Goal: Task Accomplishment & Management: Use online tool/utility

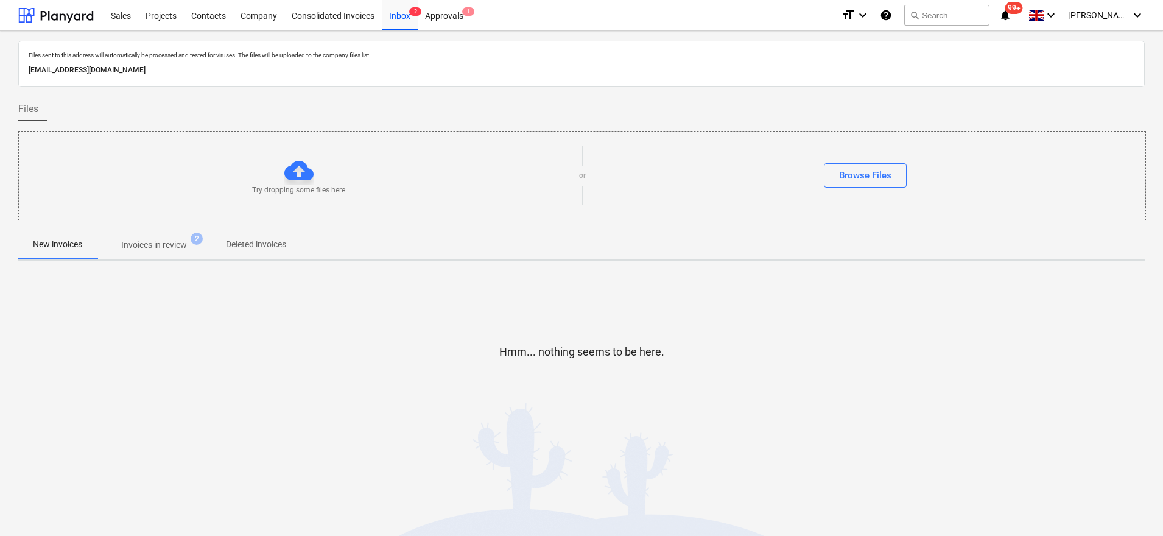
click at [160, 243] on p "Invoices in review" at bounding box center [154, 245] width 66 height 13
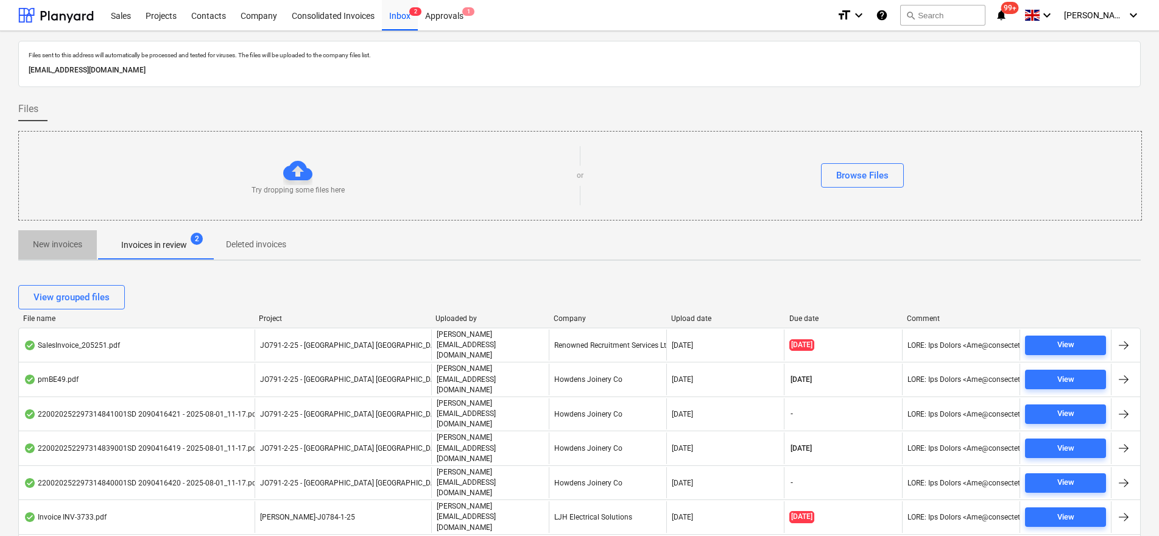
click at [84, 239] on span "New invoices" at bounding box center [57, 244] width 79 height 20
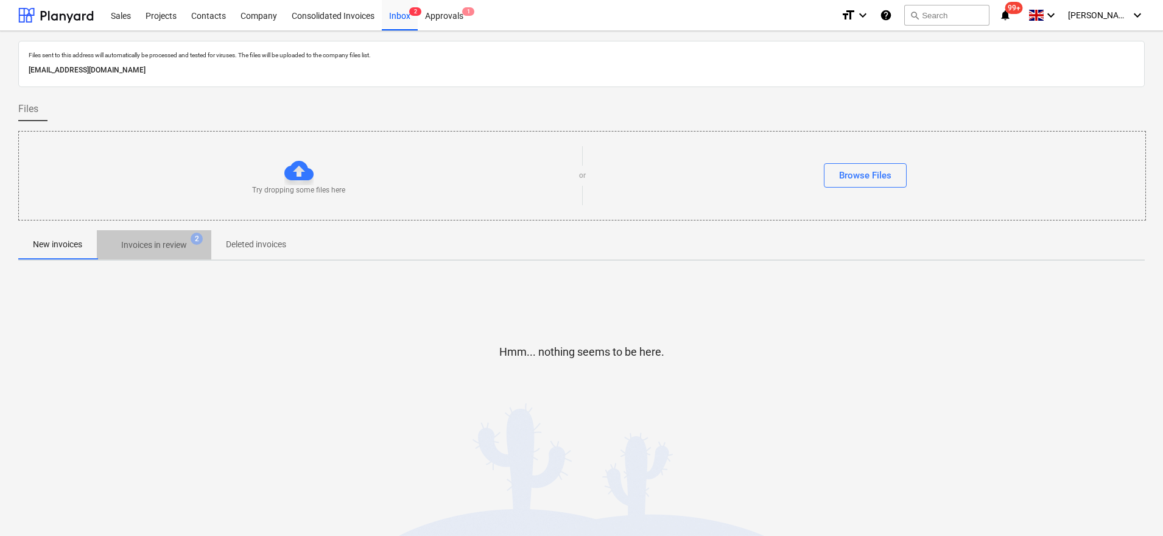
click at [133, 244] on p "Invoices in review" at bounding box center [154, 245] width 66 height 13
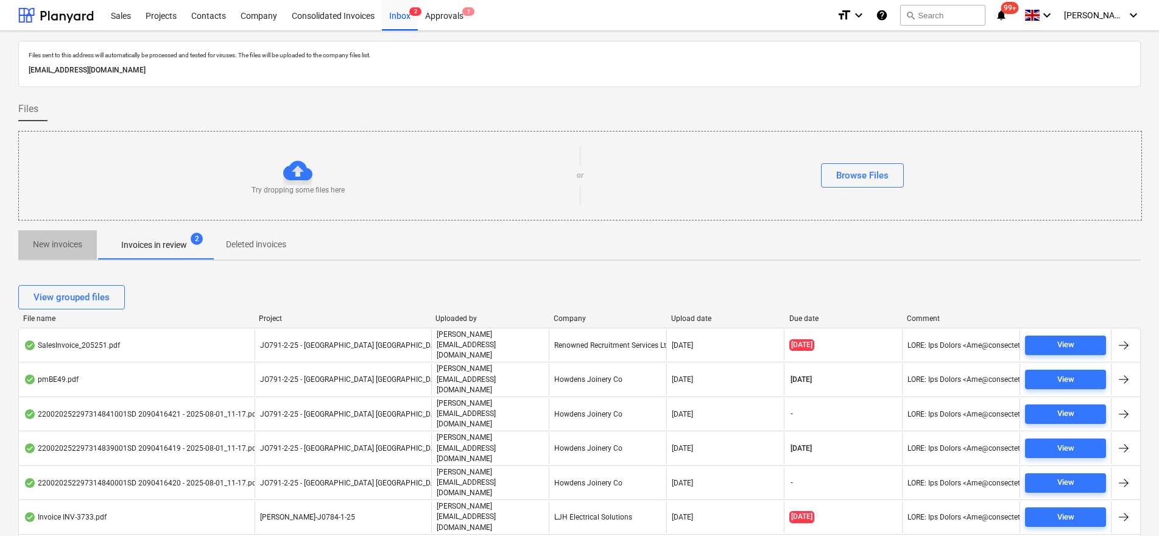
click at [38, 232] on button "New invoices" at bounding box center [57, 244] width 79 height 29
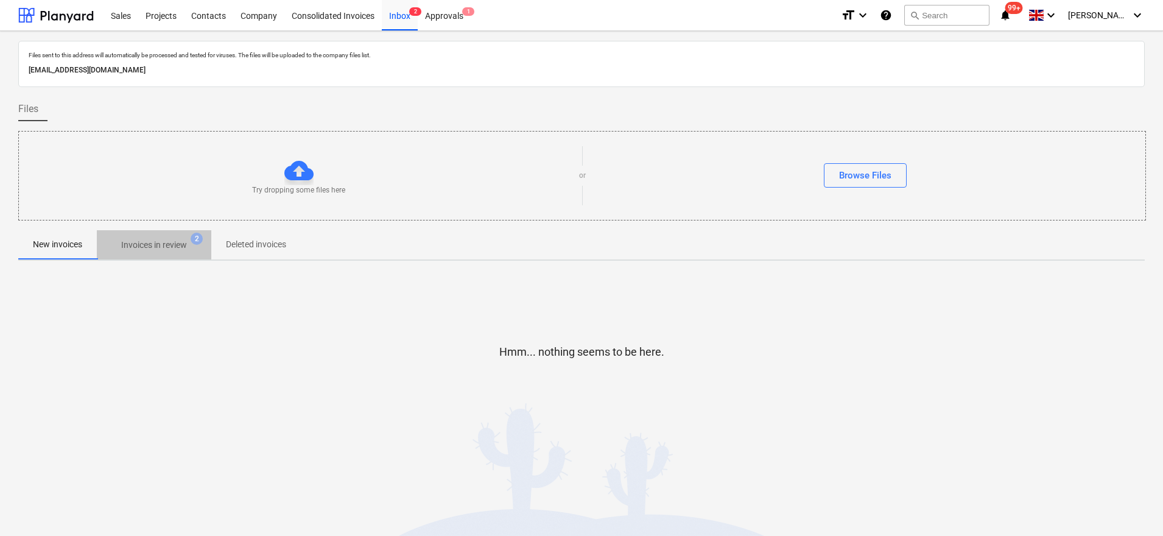
click at [166, 245] on p "Invoices in review" at bounding box center [154, 245] width 66 height 13
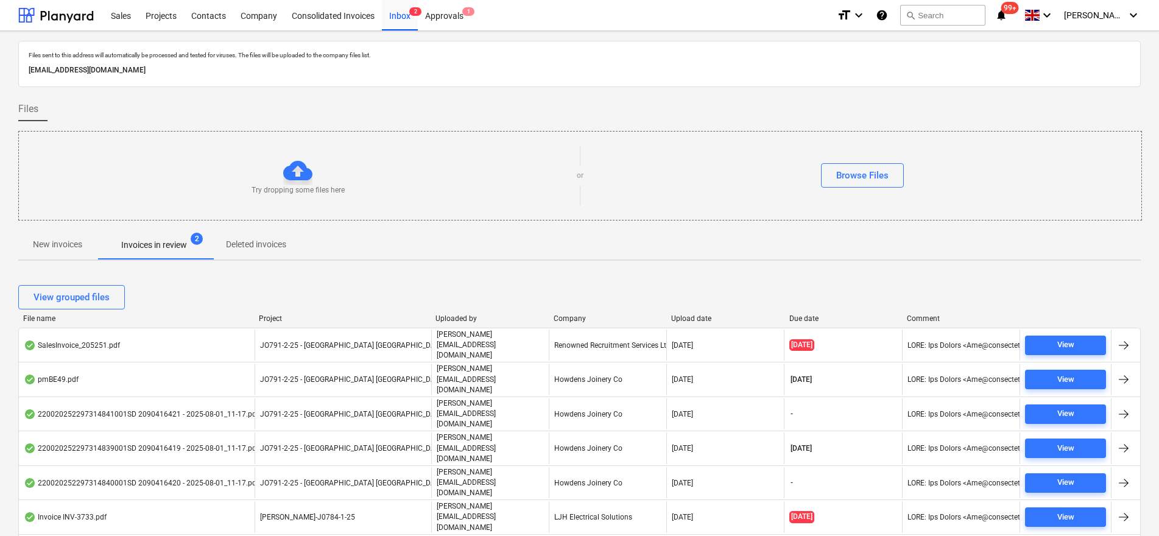
click at [50, 251] on p "New invoices" at bounding box center [57, 244] width 49 height 13
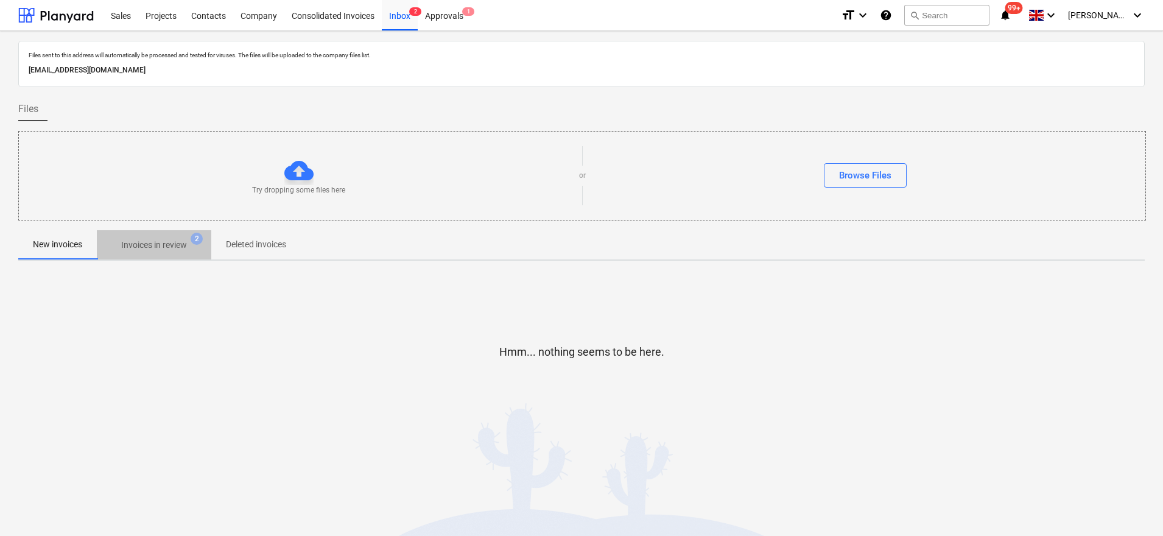
click at [155, 243] on p "Invoices in review" at bounding box center [154, 245] width 66 height 13
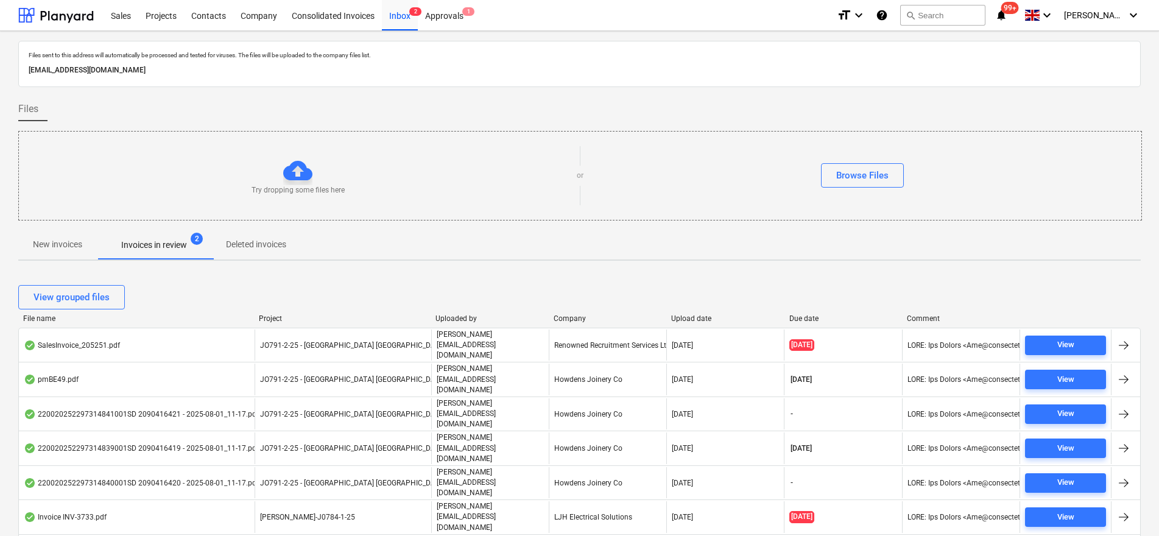
click at [49, 253] on span "New invoices" at bounding box center [57, 244] width 79 height 20
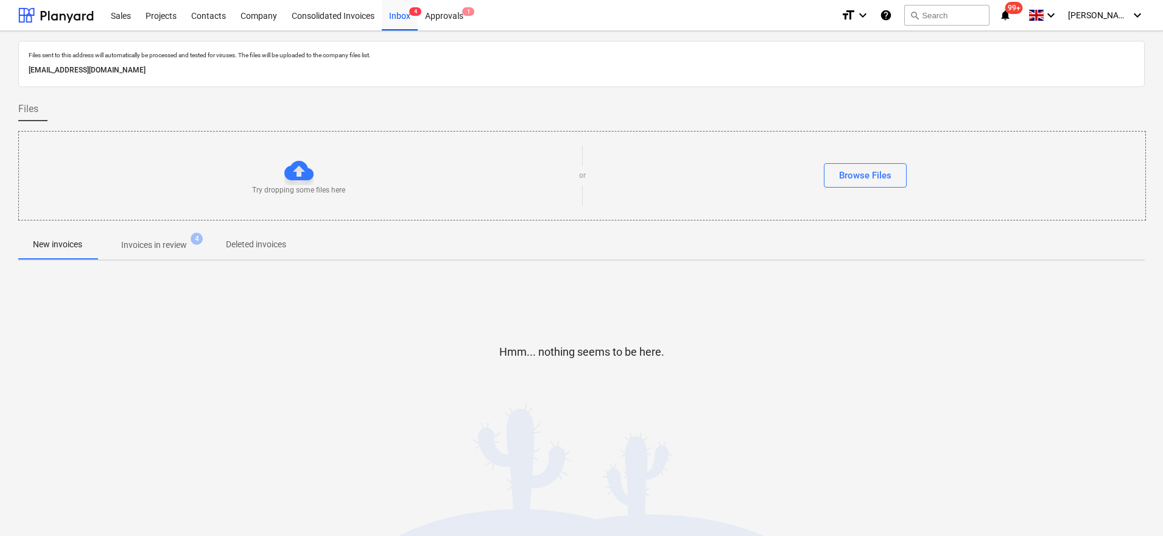
click at [175, 237] on span "Invoices in review 4" at bounding box center [154, 245] width 114 height 22
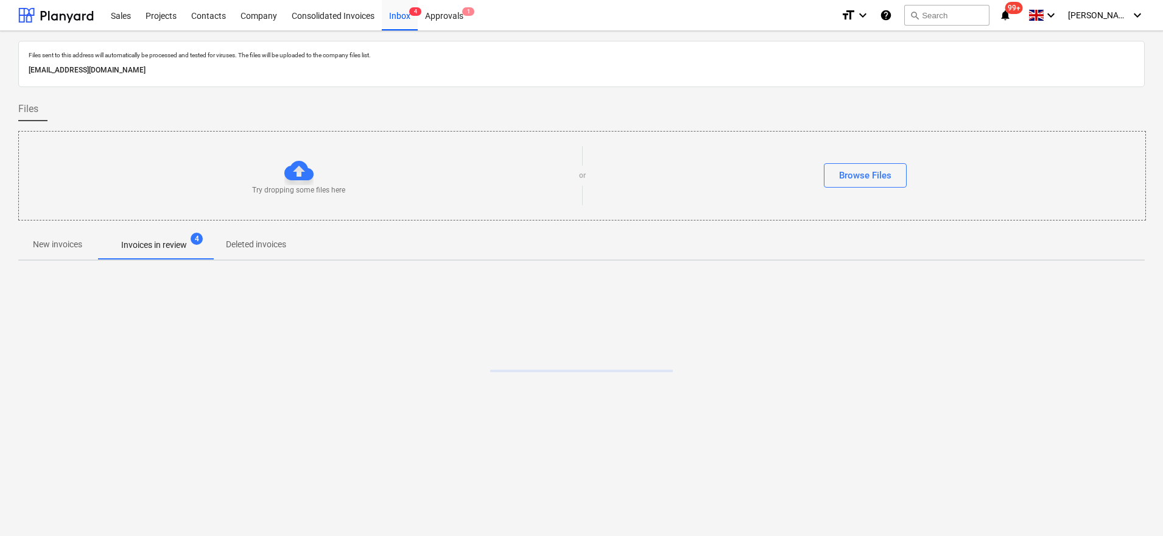
click at [65, 246] on p "New invoices" at bounding box center [57, 244] width 49 height 13
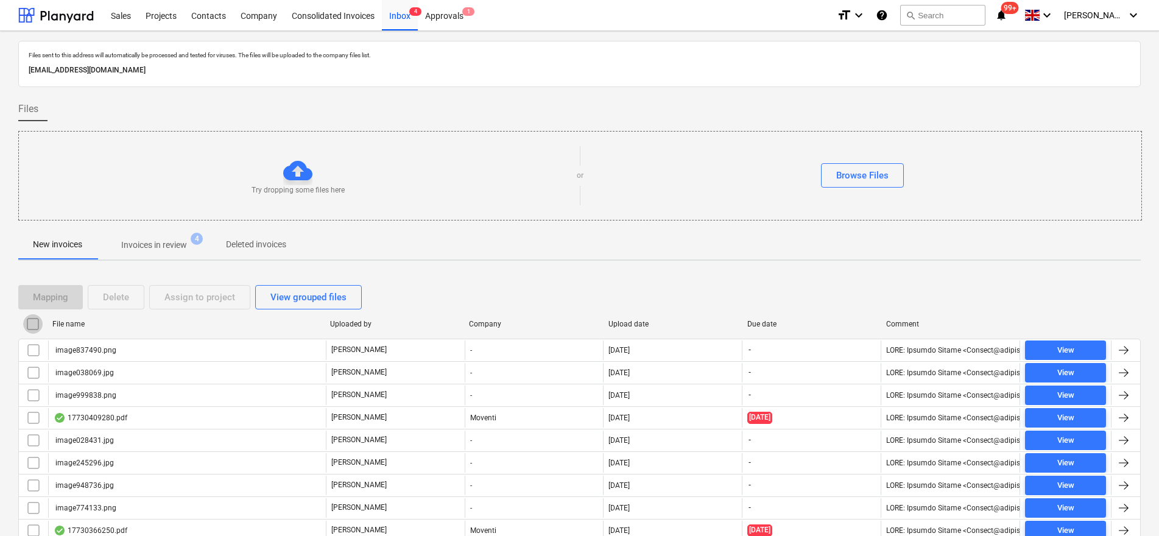
click at [28, 318] on input "checkbox" at bounding box center [32, 323] width 19 height 19
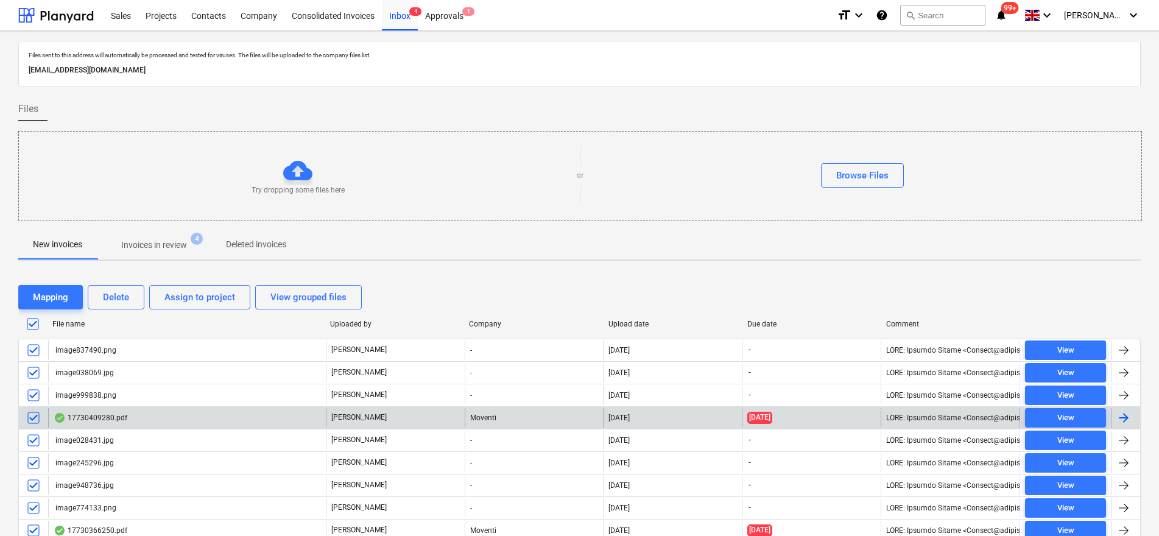
click at [34, 417] on input "checkbox" at bounding box center [33, 417] width 19 height 19
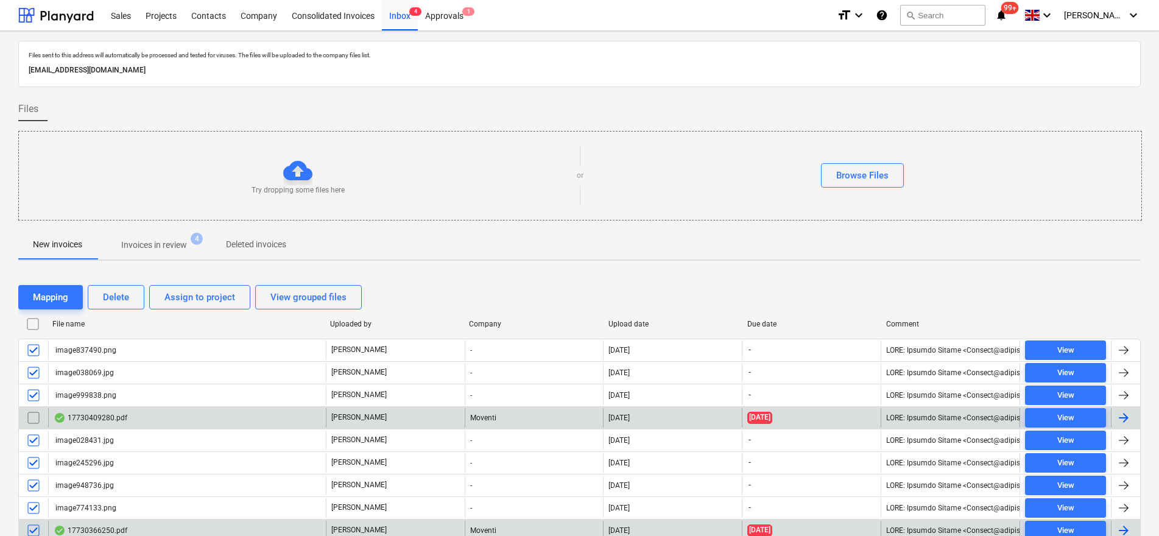
click at [35, 530] on input "checkbox" at bounding box center [33, 530] width 19 height 19
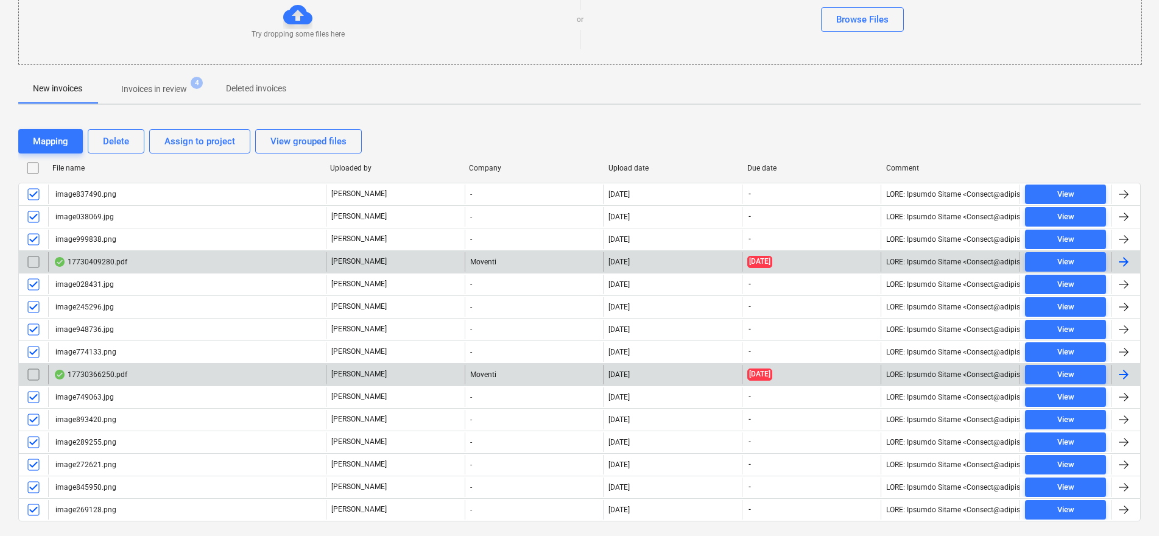
scroll to position [185, 0]
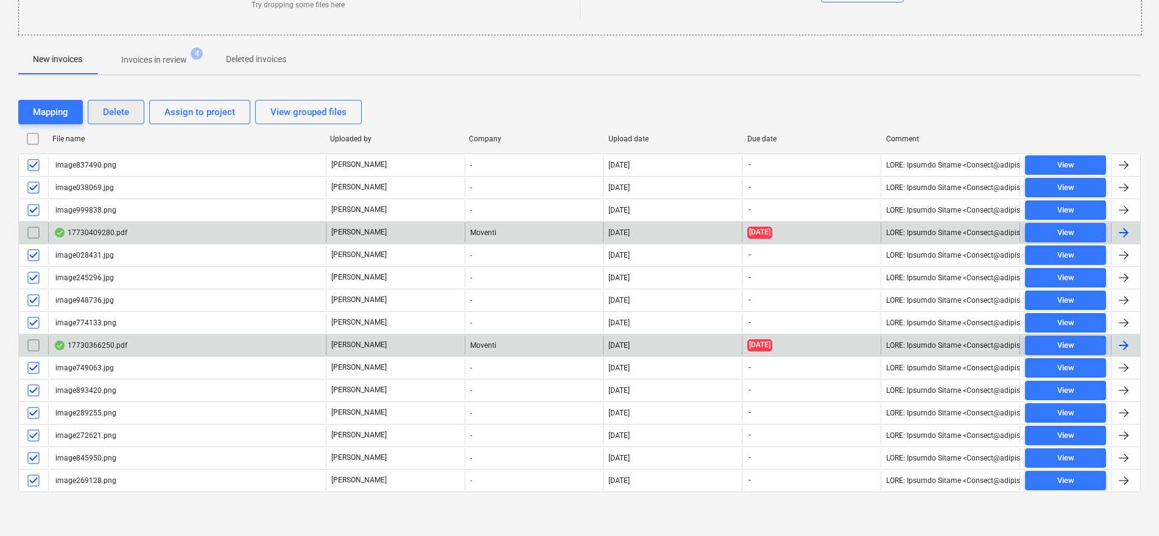
click at [108, 110] on div "Delete" at bounding box center [116, 112] width 26 height 16
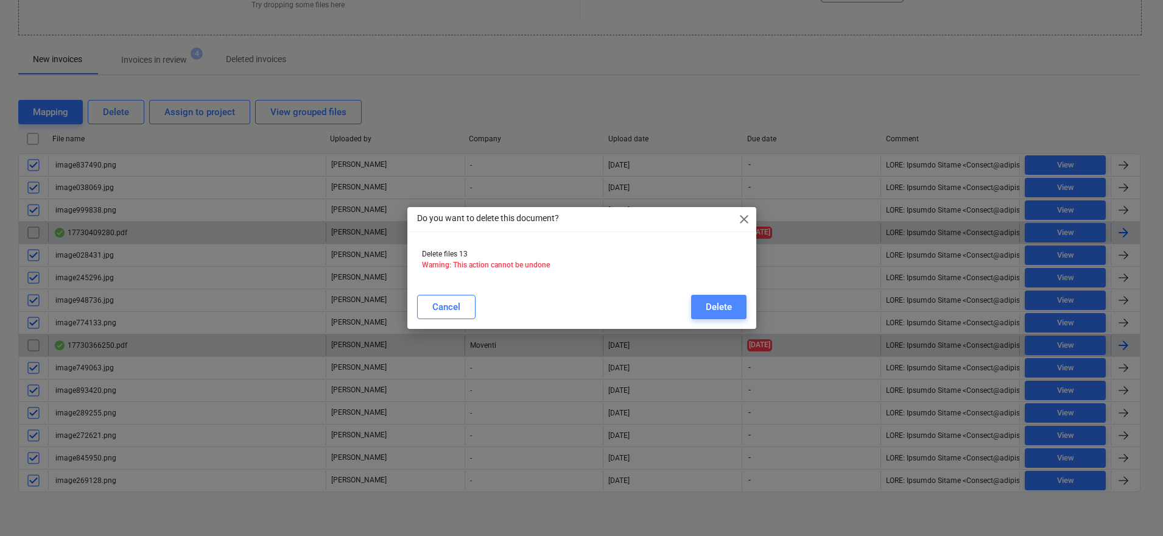
click at [701, 309] on button "Delete" at bounding box center [718, 307] width 55 height 24
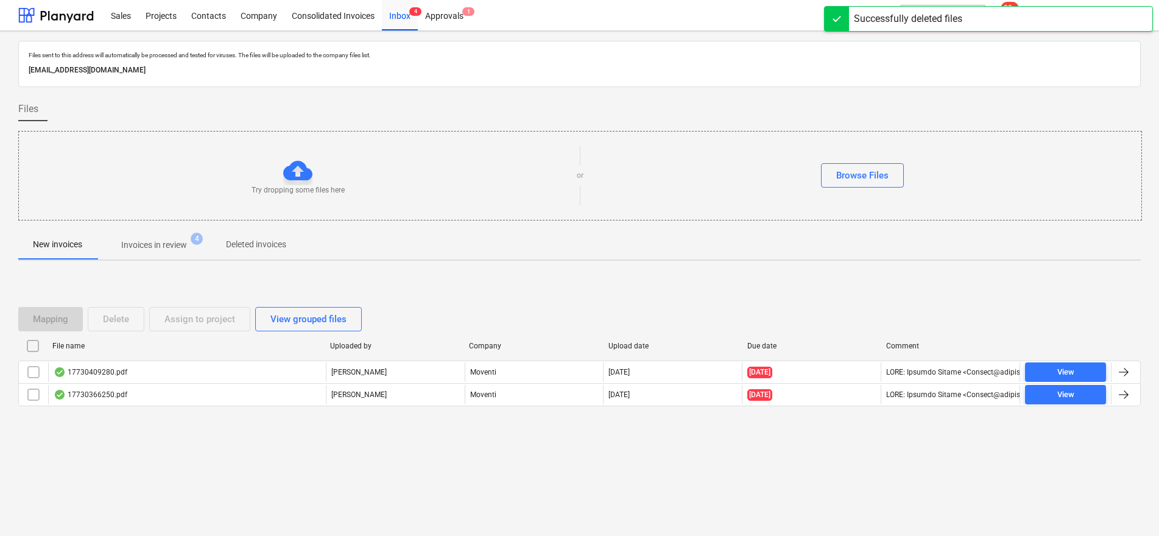
scroll to position [0, 0]
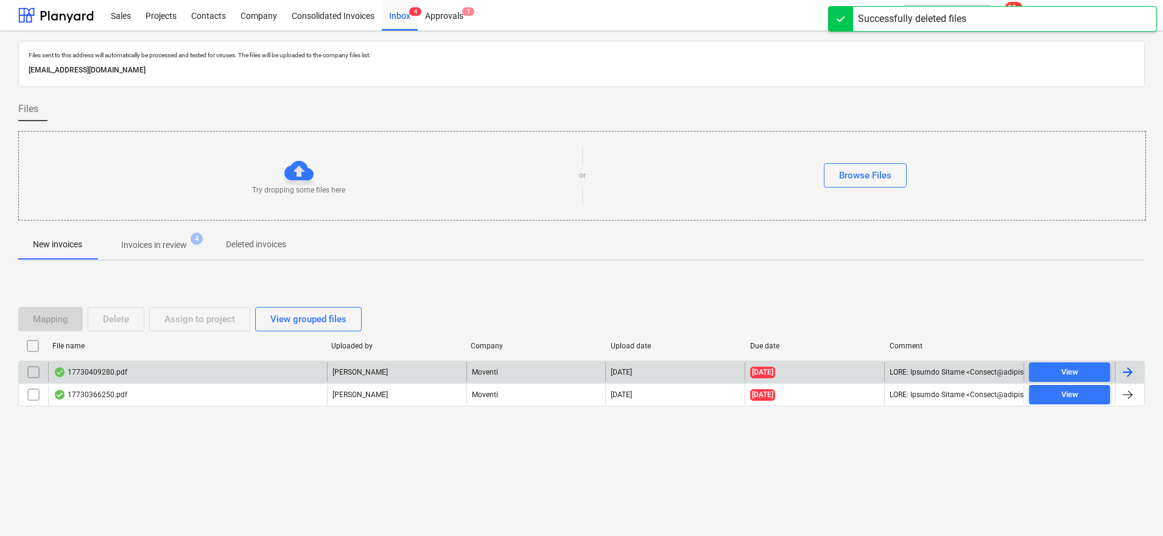
click at [82, 366] on div "17730409280.pdf" at bounding box center [187, 371] width 279 height 19
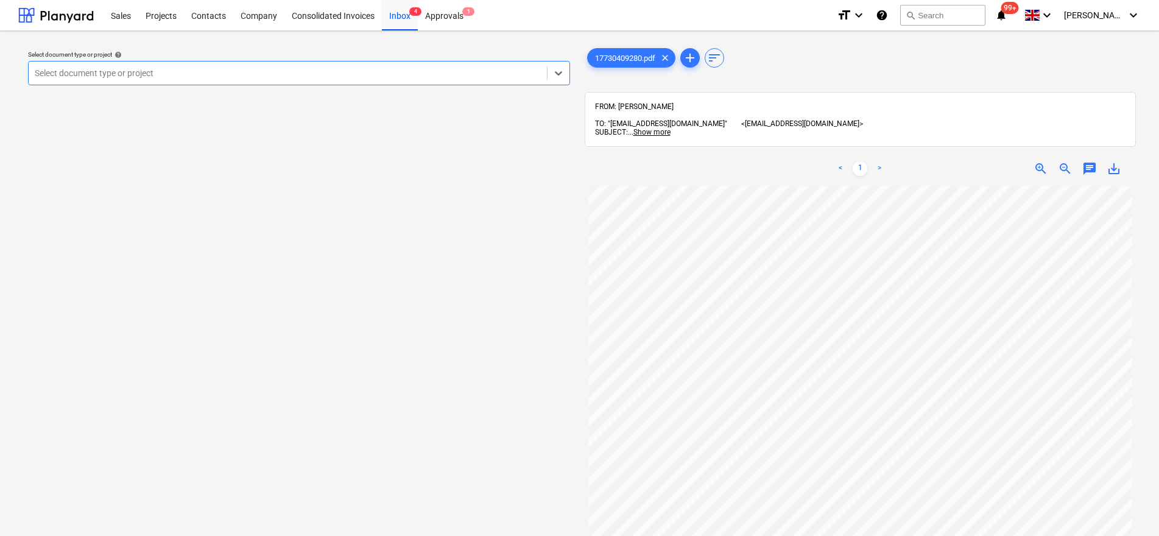
click at [203, 71] on div at bounding box center [288, 73] width 506 height 12
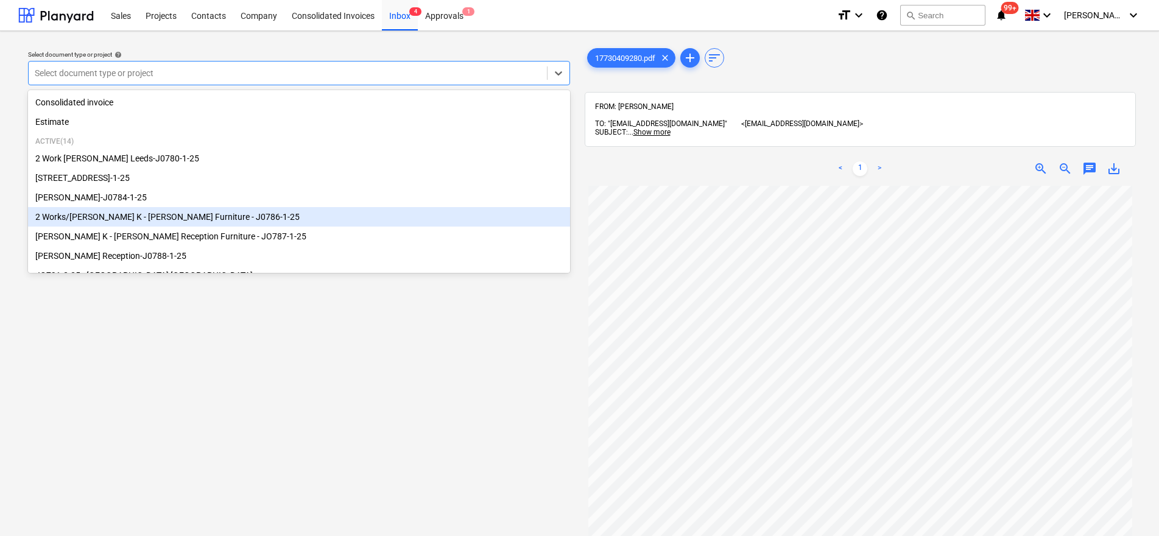
click at [186, 225] on div "2 Works/Munroe K - White Rose Furniture - J0786-1-25" at bounding box center [299, 216] width 542 height 19
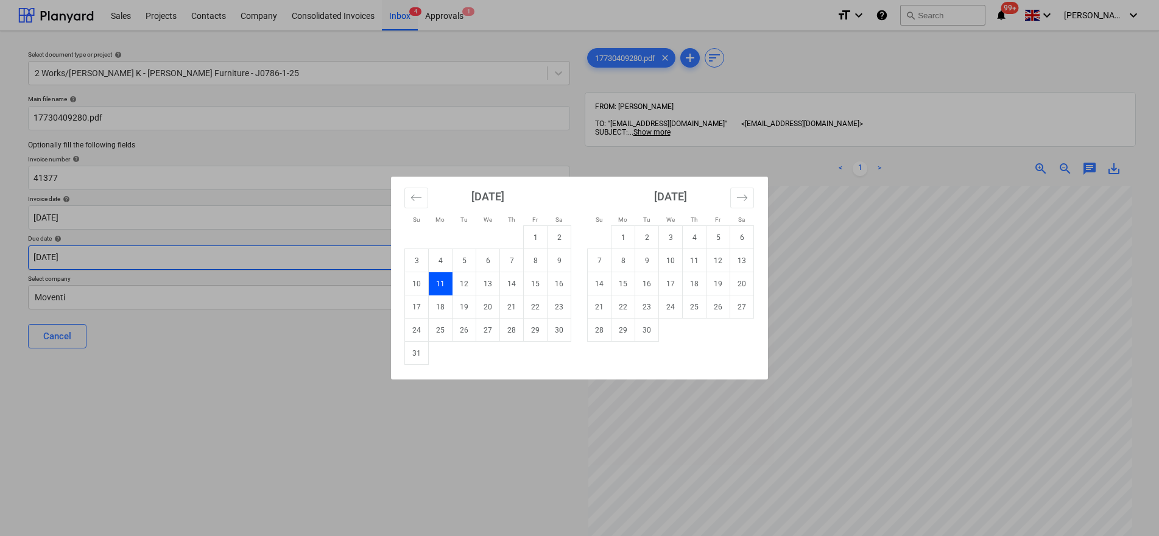
click at [95, 260] on body "Sales Projects Contacts Company Consolidated Invoices Inbox 4 Approvals 1 forma…" at bounding box center [579, 268] width 1159 height 536
click at [625, 295] on td "15" at bounding box center [623, 283] width 24 height 23
type input "15 Sep 2025"
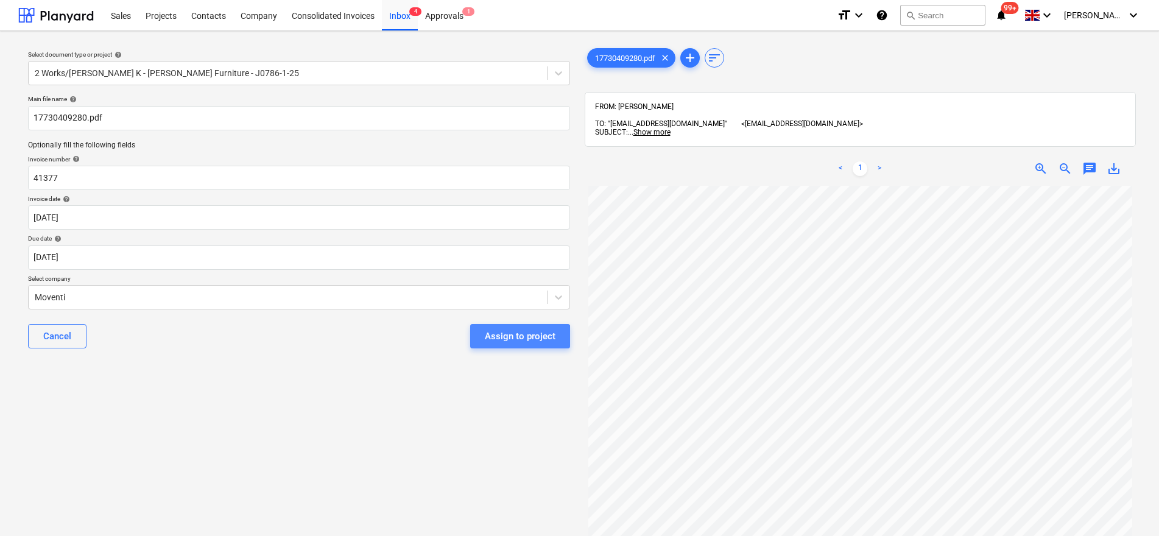
click at [499, 343] on div "Assign to project" at bounding box center [520, 336] width 71 height 16
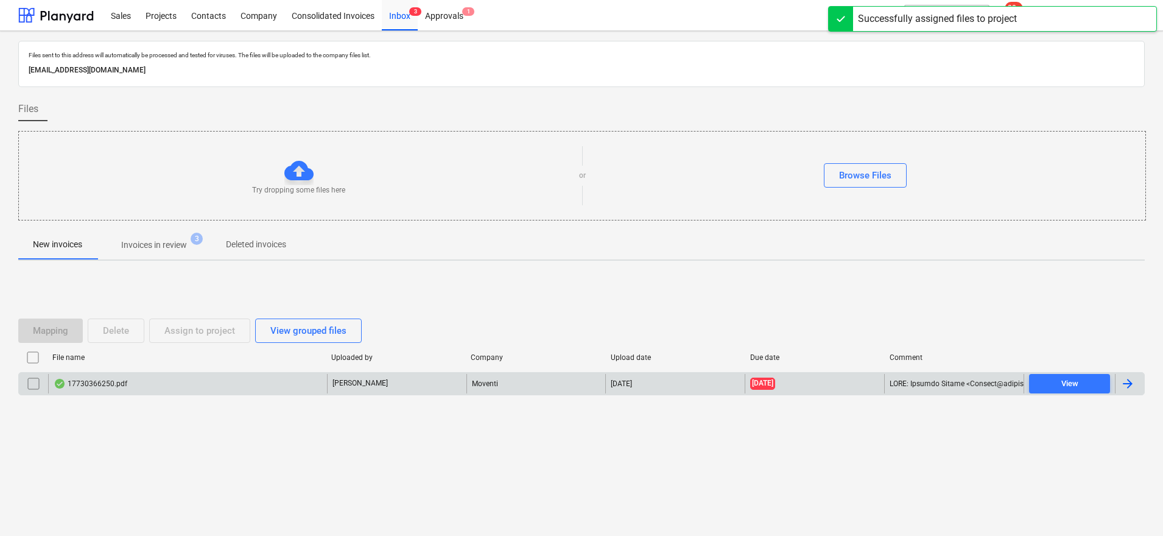
click at [220, 375] on div "17730366250.pdf" at bounding box center [187, 383] width 279 height 19
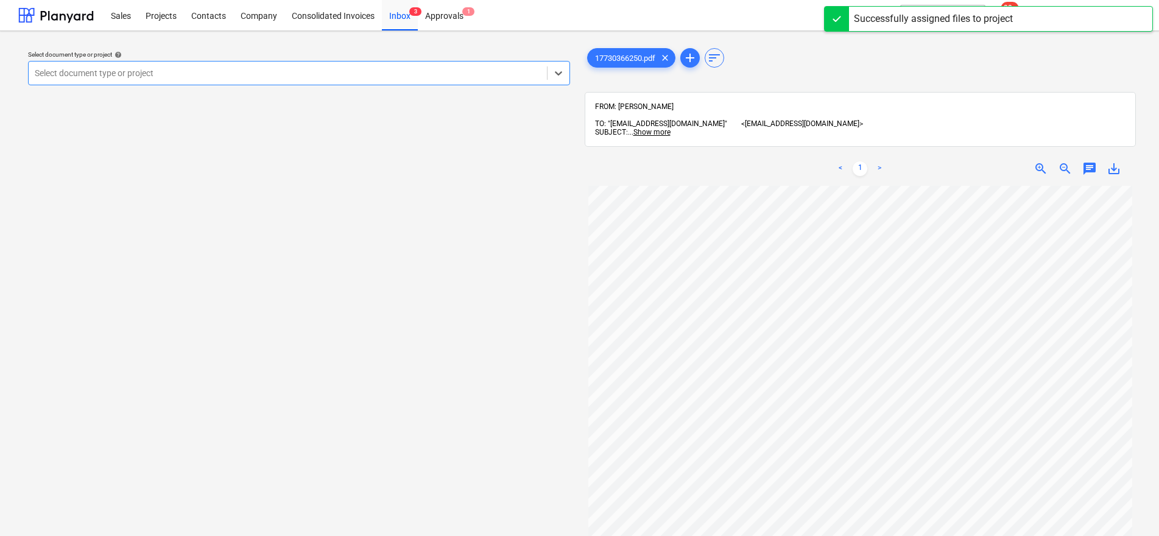
click at [79, 77] on div at bounding box center [288, 73] width 506 height 12
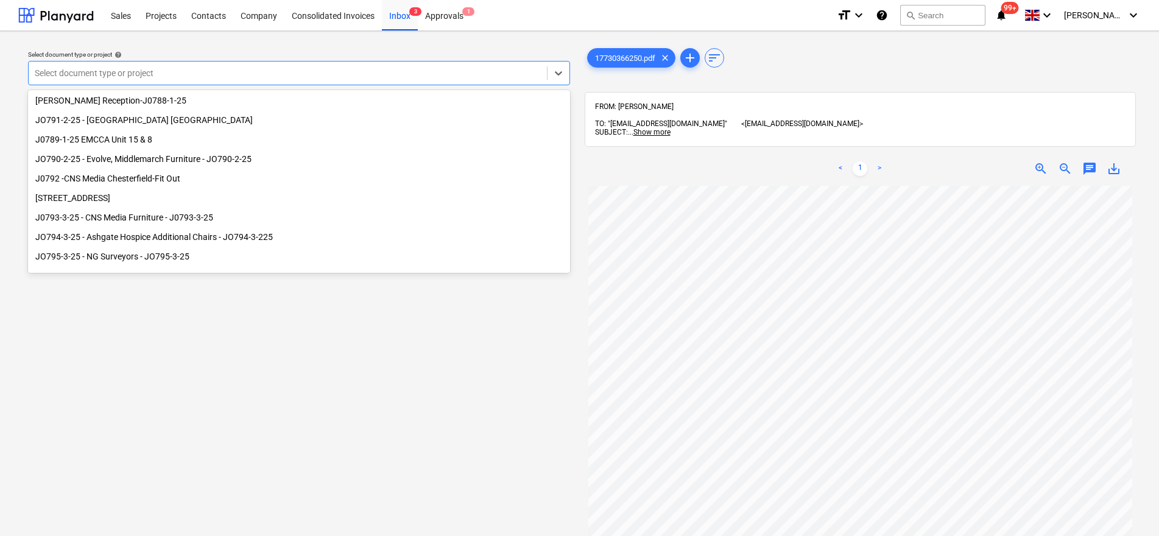
scroll to position [164, 0]
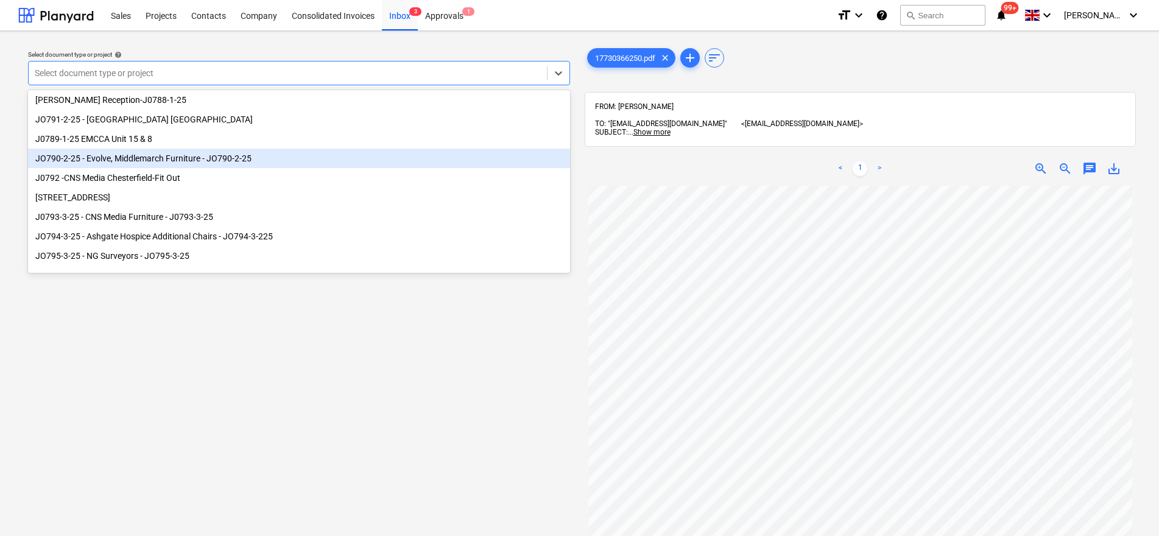
click at [245, 159] on div "JO790-2-25 - Evolve, Middlemarch Furniture - JO790-2-25" at bounding box center [299, 158] width 542 height 19
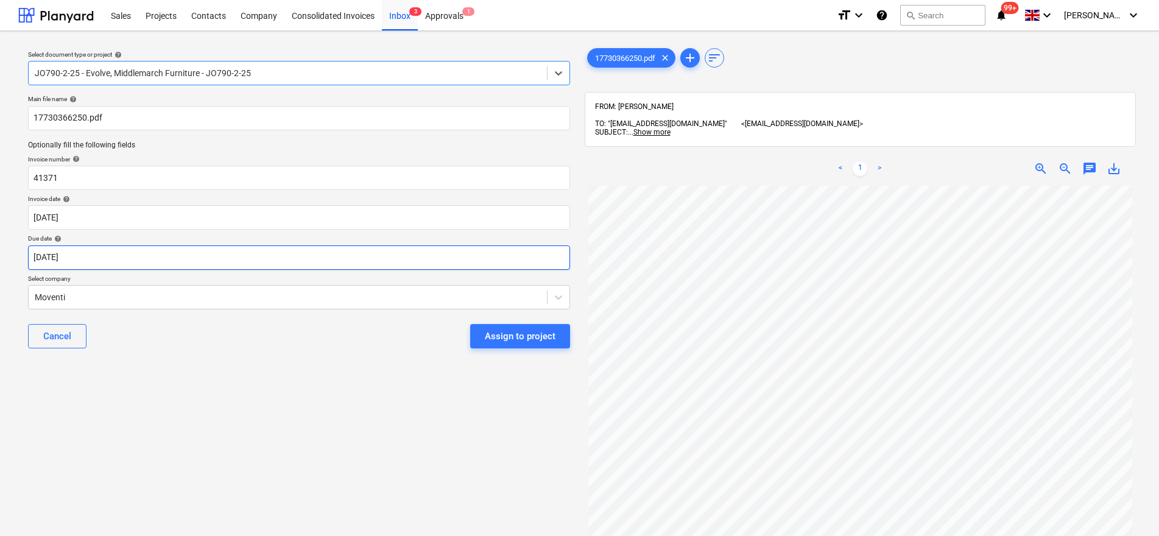
click at [142, 261] on body "Sales Projects Contacts Company Consolidated Invoices Inbox 3 Approvals 1 forma…" at bounding box center [579, 268] width 1159 height 536
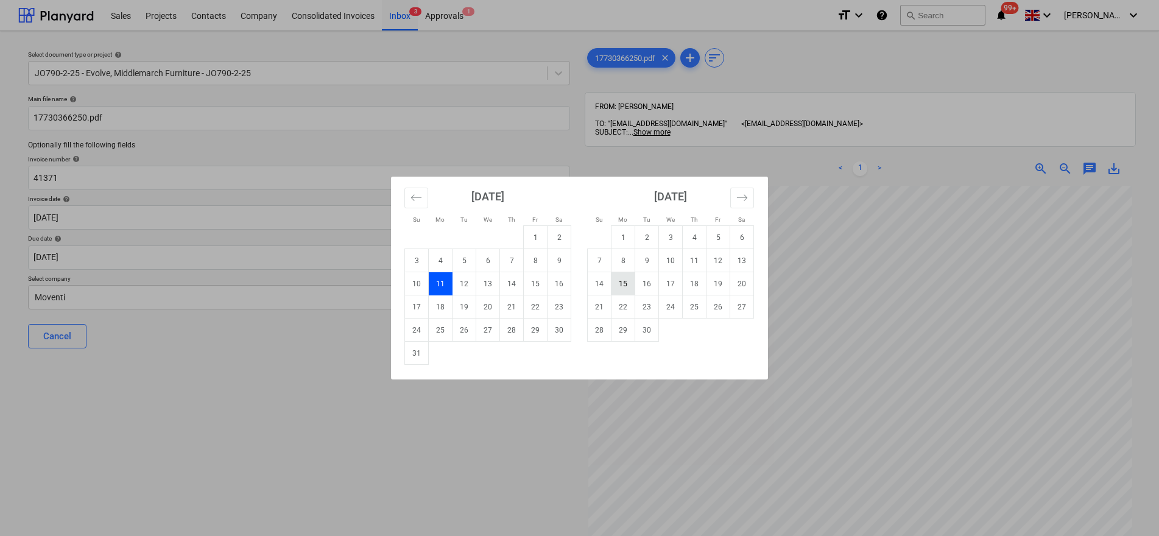
click at [620, 285] on td "15" at bounding box center [623, 283] width 24 height 23
type input "15 Sep 2025"
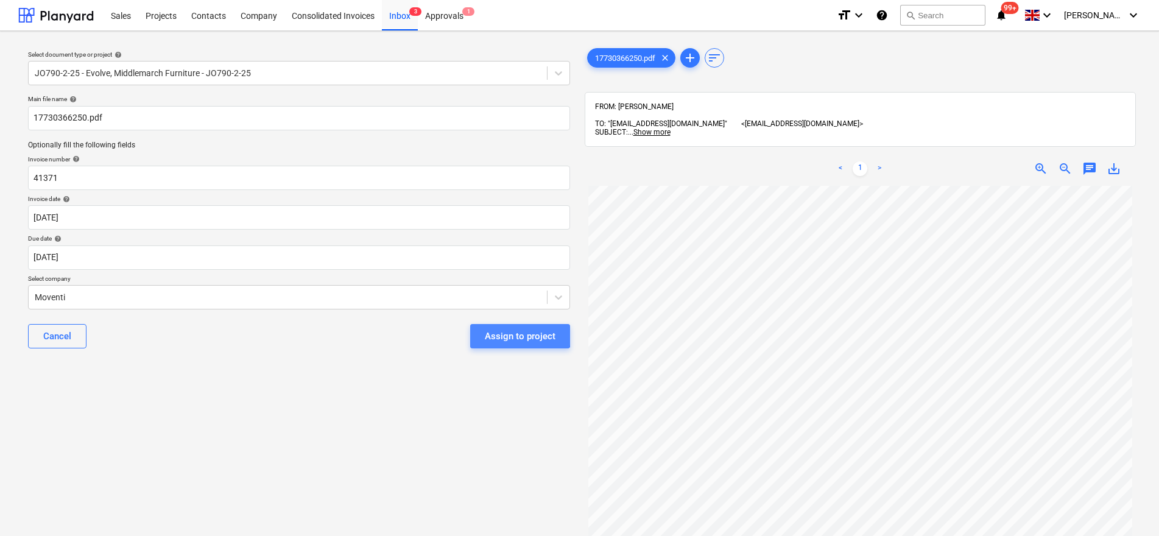
click at [492, 331] on div "Assign to project" at bounding box center [520, 336] width 71 height 16
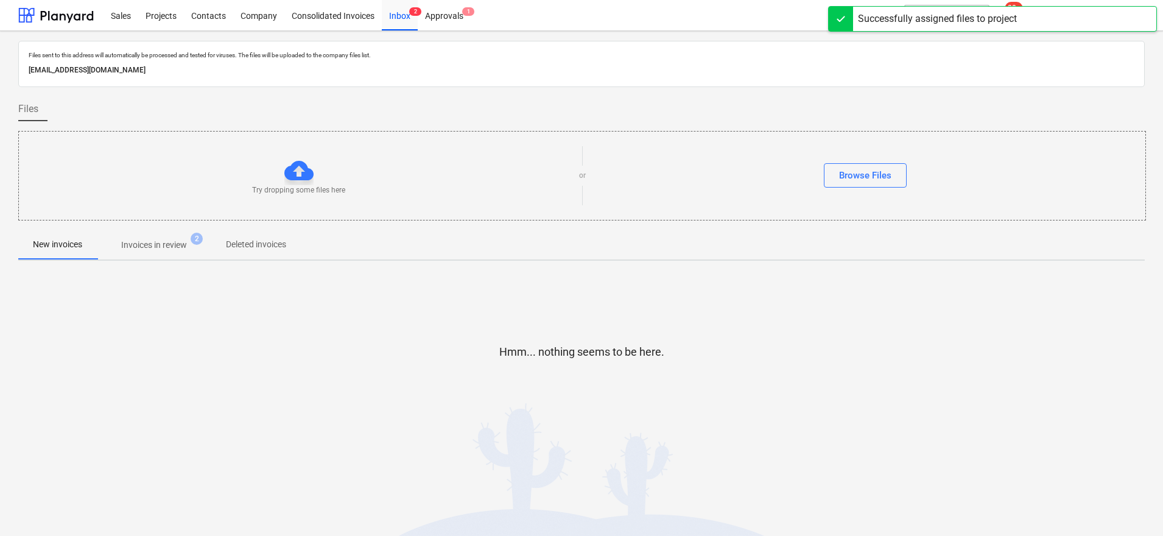
click at [171, 251] on p "Invoices in review" at bounding box center [154, 245] width 66 height 13
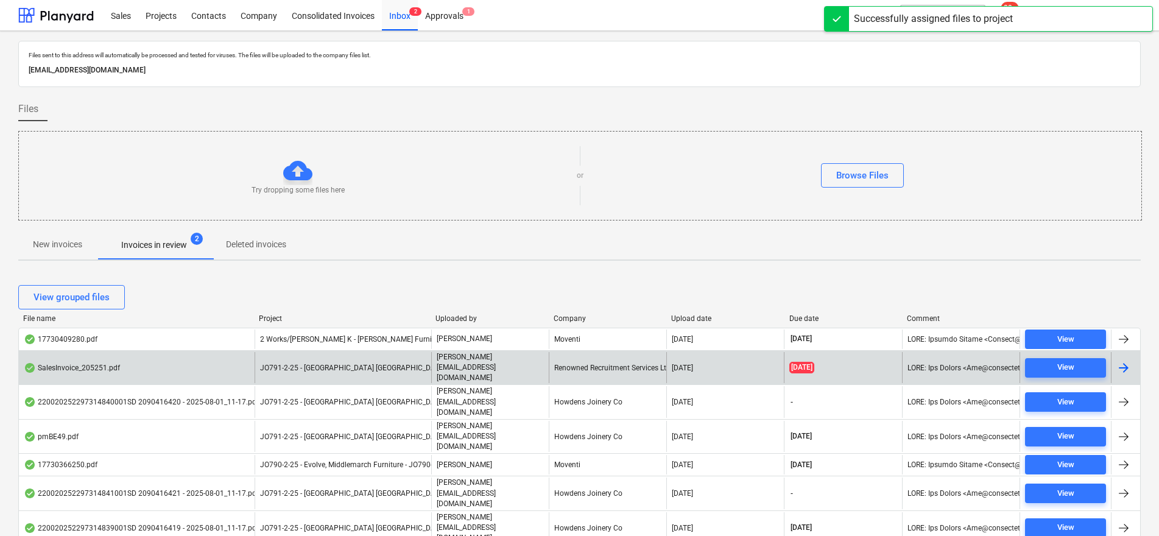
click at [404, 368] on div "JO791-2-25 - [GEOGRAPHIC_DATA] [GEOGRAPHIC_DATA]" at bounding box center [343, 367] width 177 height 31
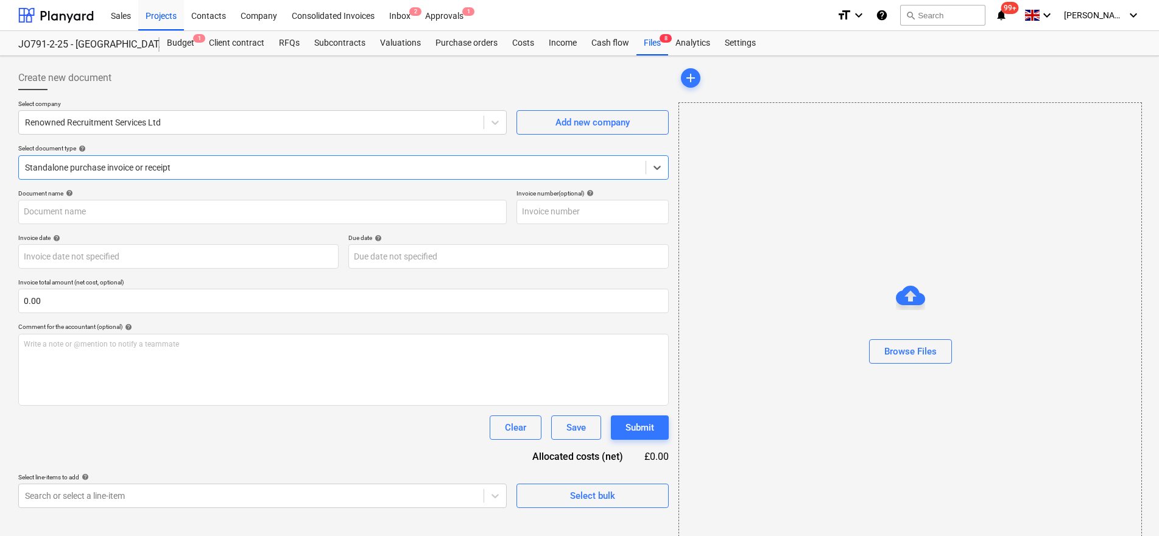
type input "205251"
type input "06 Aug 2025"
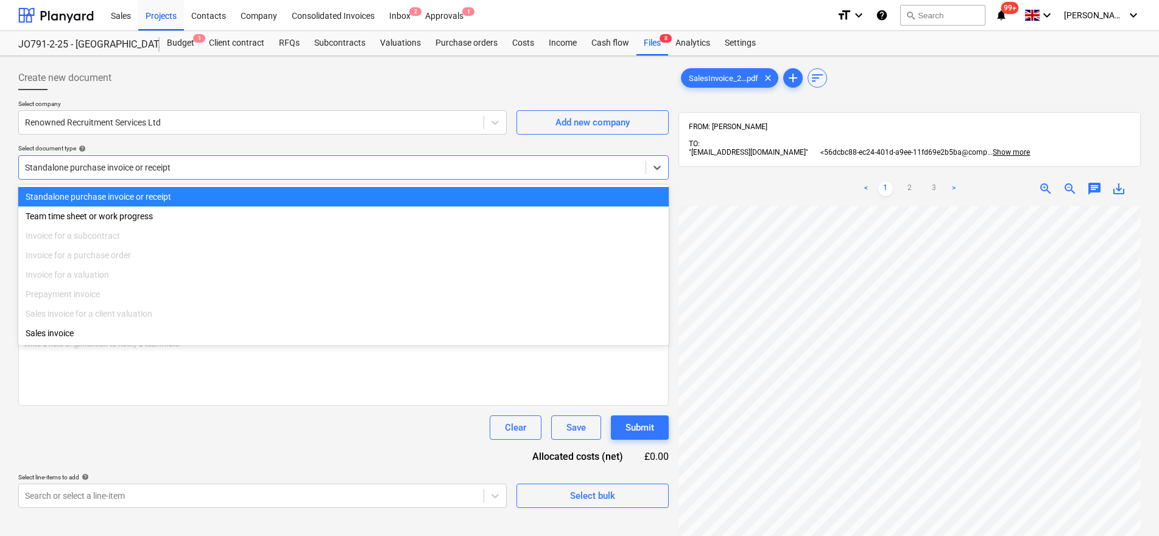
click at [181, 163] on div at bounding box center [332, 167] width 614 height 12
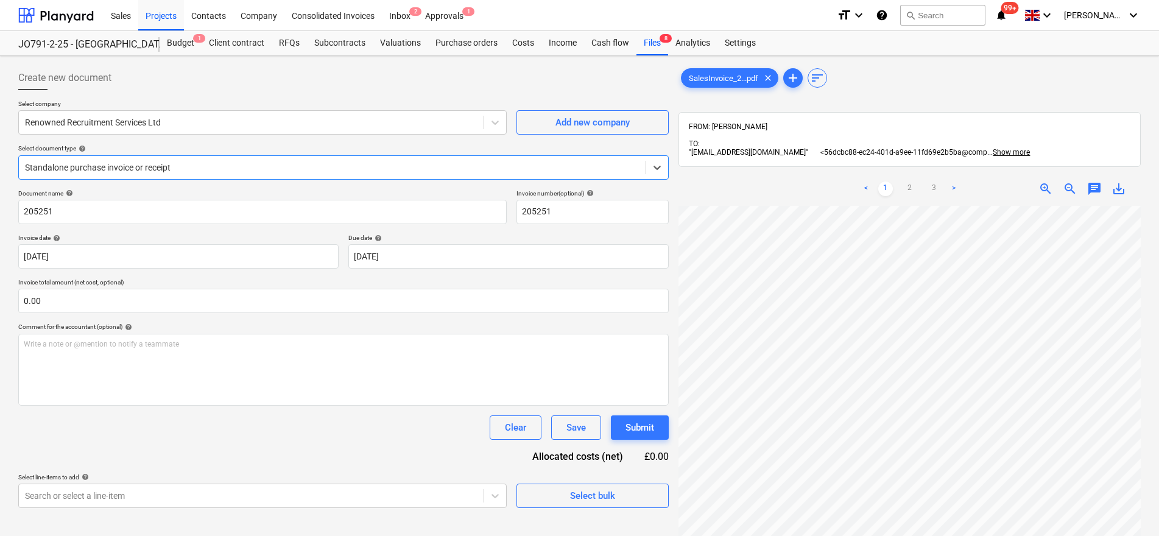
click at [181, 163] on div at bounding box center [332, 167] width 614 height 12
click at [403, 19] on div "Inbox 2" at bounding box center [400, 14] width 36 height 31
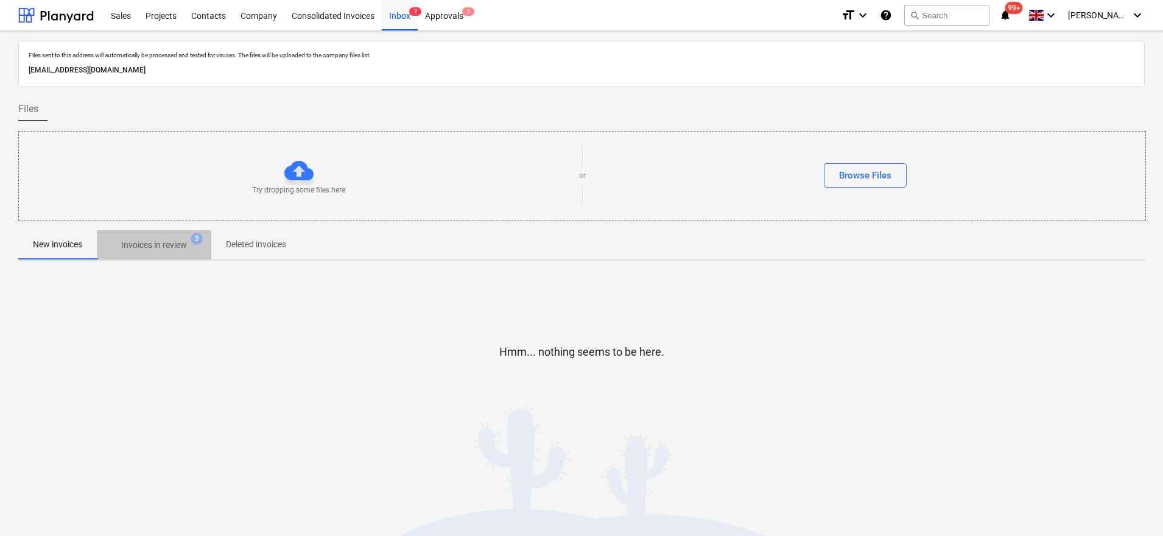
click at [161, 246] on p "Invoices in review" at bounding box center [154, 245] width 66 height 13
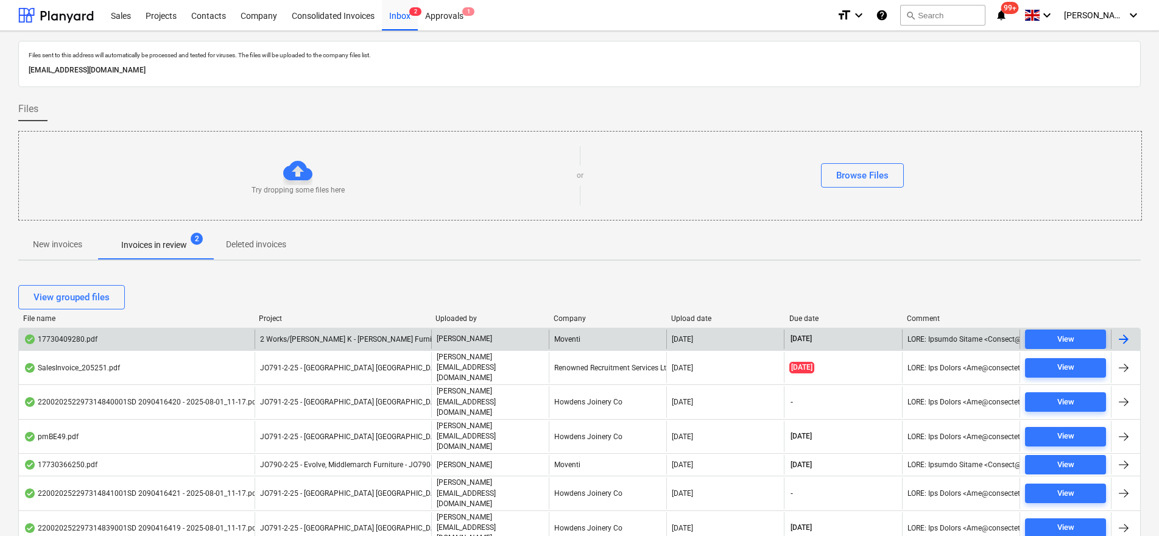
click at [272, 343] on span "2 Works/Munroe K - White Rose Furniture - J0786-1-25" at bounding box center [374, 339] width 228 height 9
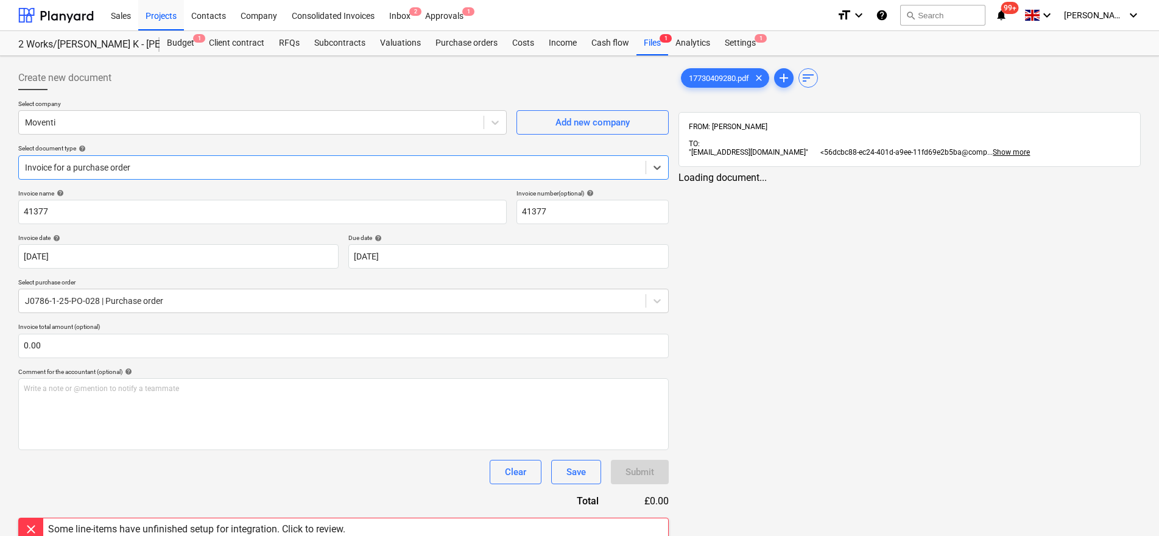
click at [108, 168] on div at bounding box center [332, 167] width 614 height 12
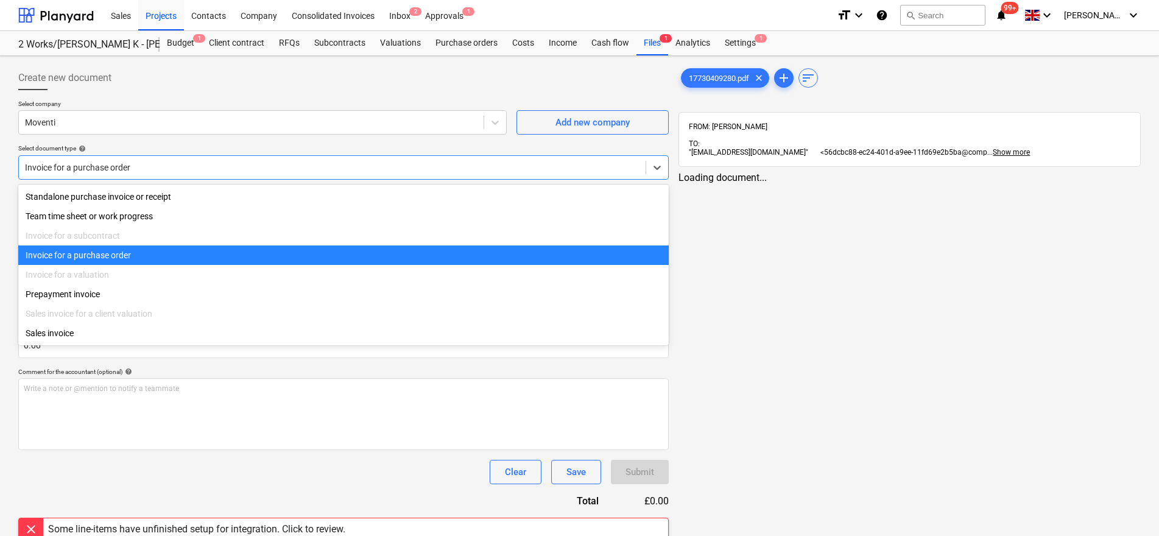
click at [81, 261] on div "Invoice for a purchase order" at bounding box center [343, 254] width 650 height 19
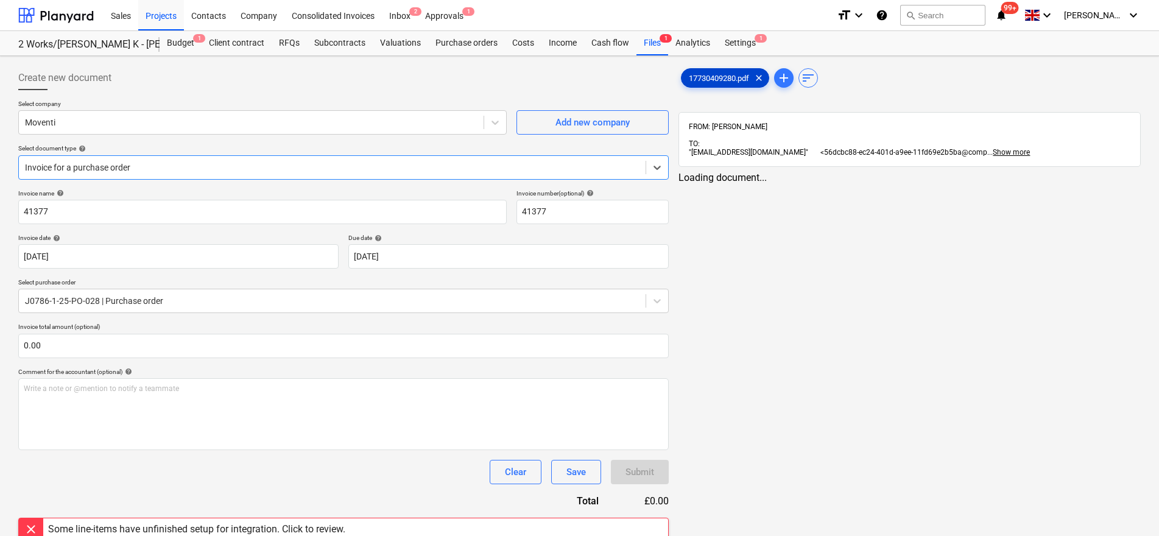
click at [727, 82] on span "17730409280.pdf" at bounding box center [718, 78] width 75 height 9
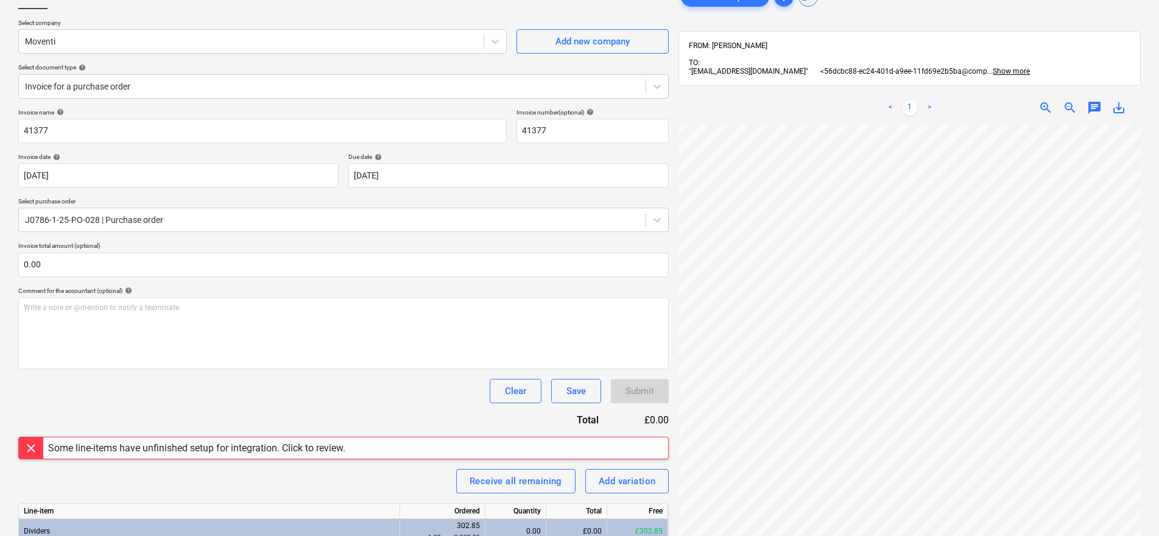
scroll to position [83, 0]
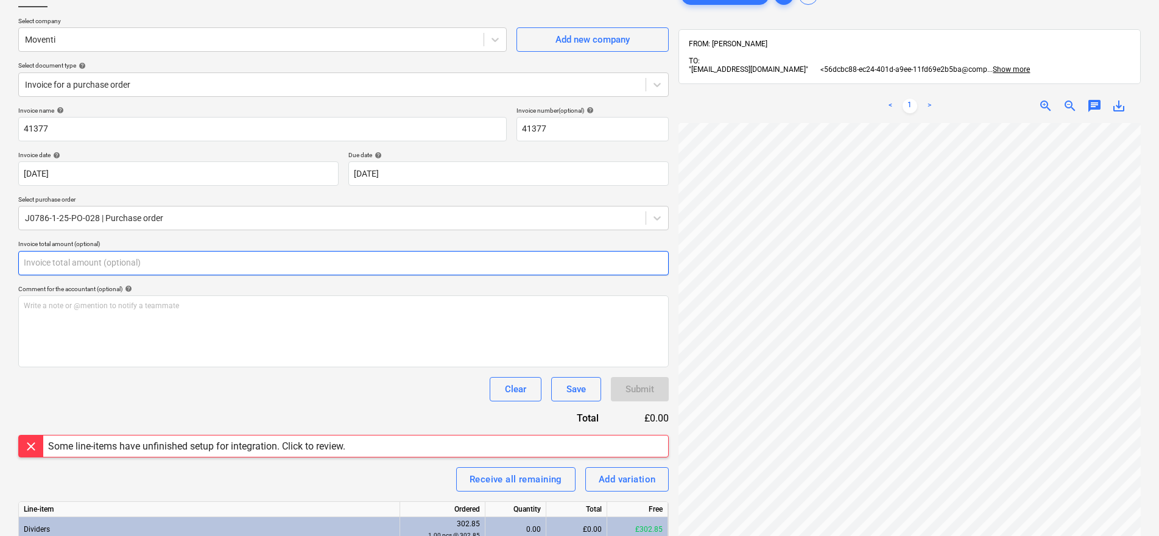
click at [47, 271] on input "text" at bounding box center [343, 263] width 650 height 24
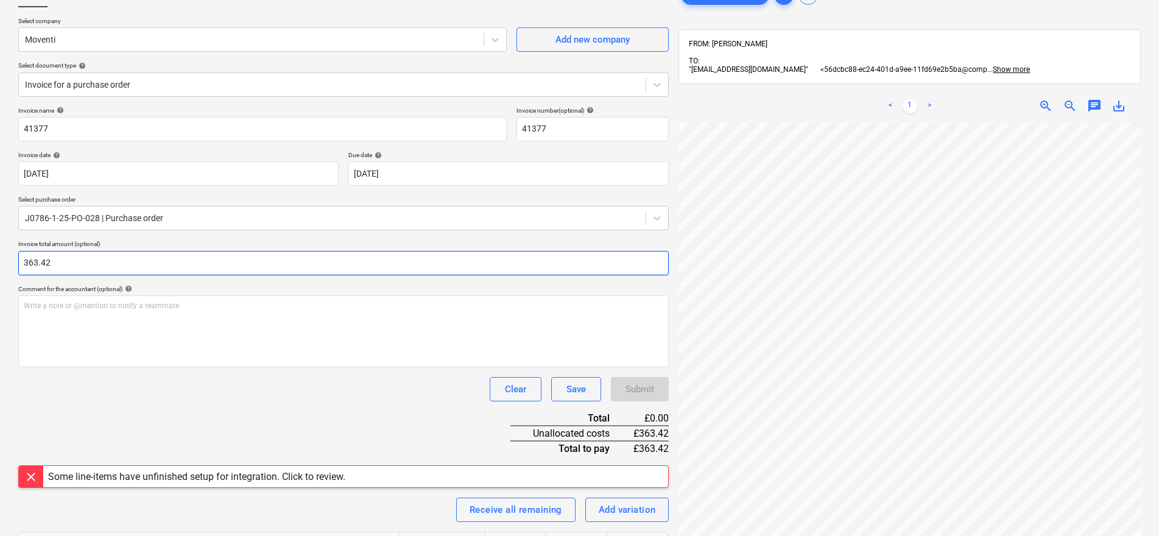
scroll to position [192, 0]
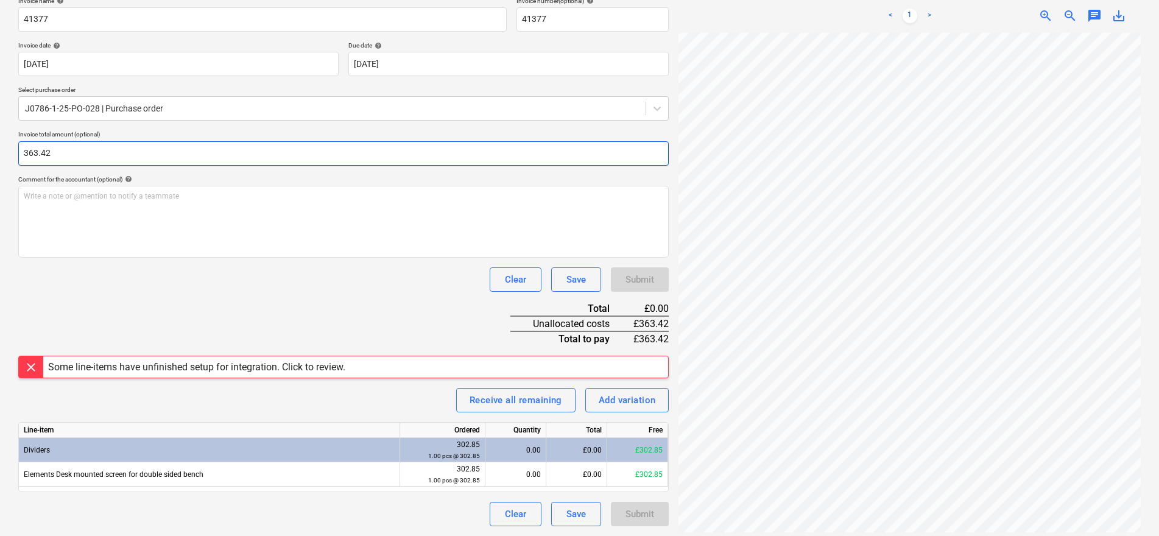
type input "363.42"
click at [86, 371] on div "Some line-items have unfinished setup for integration. Click to review." at bounding box center [196, 367] width 297 height 12
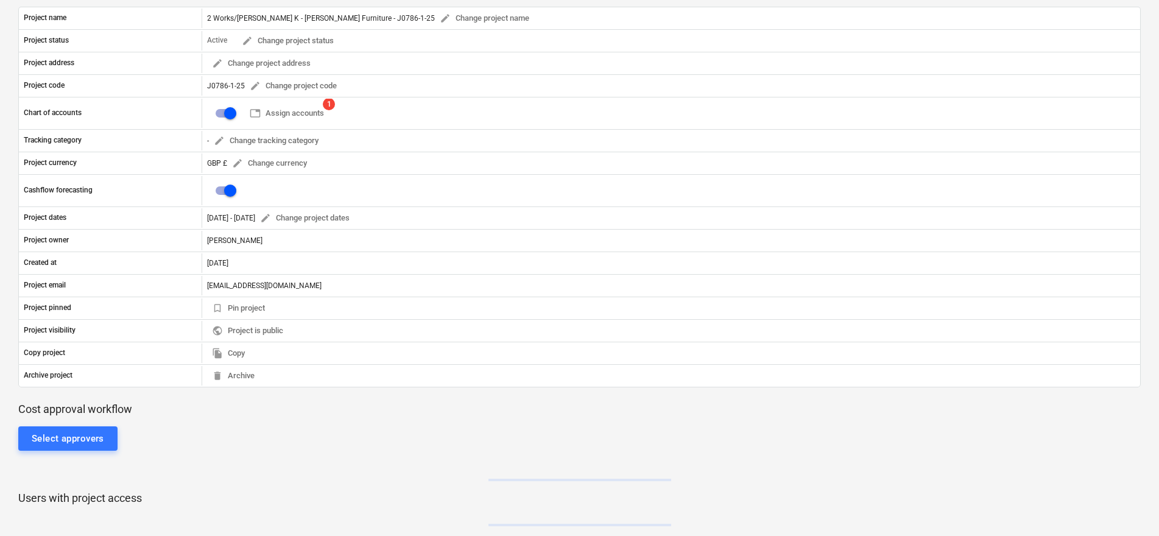
scroll to position [192, 0]
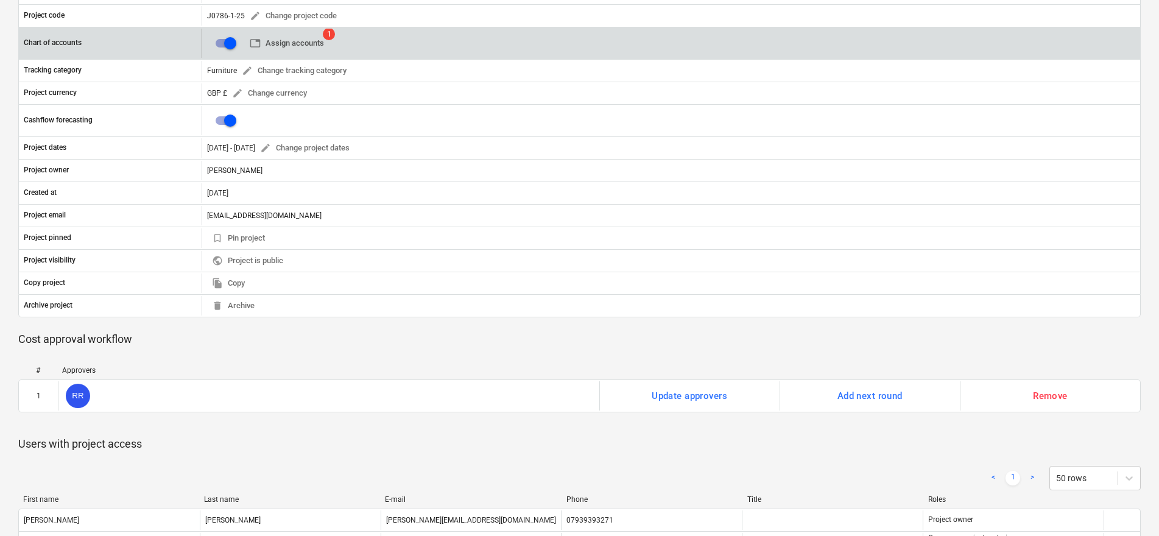
click at [292, 42] on span "table Assign accounts" at bounding box center [287, 44] width 74 height 14
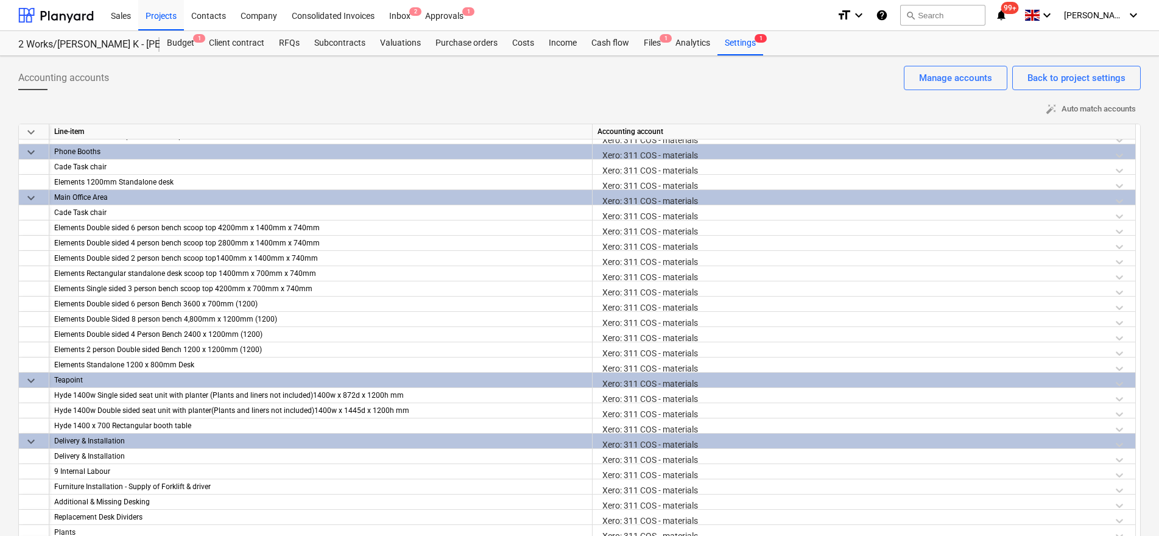
scroll to position [379, 0]
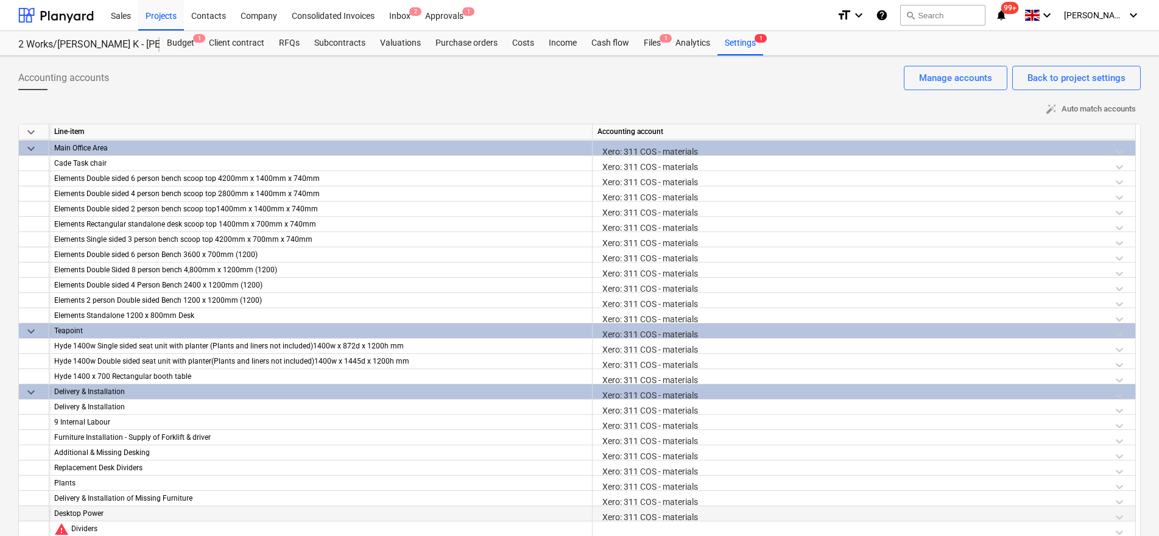
click at [669, 521] on div at bounding box center [863, 531] width 533 height 21
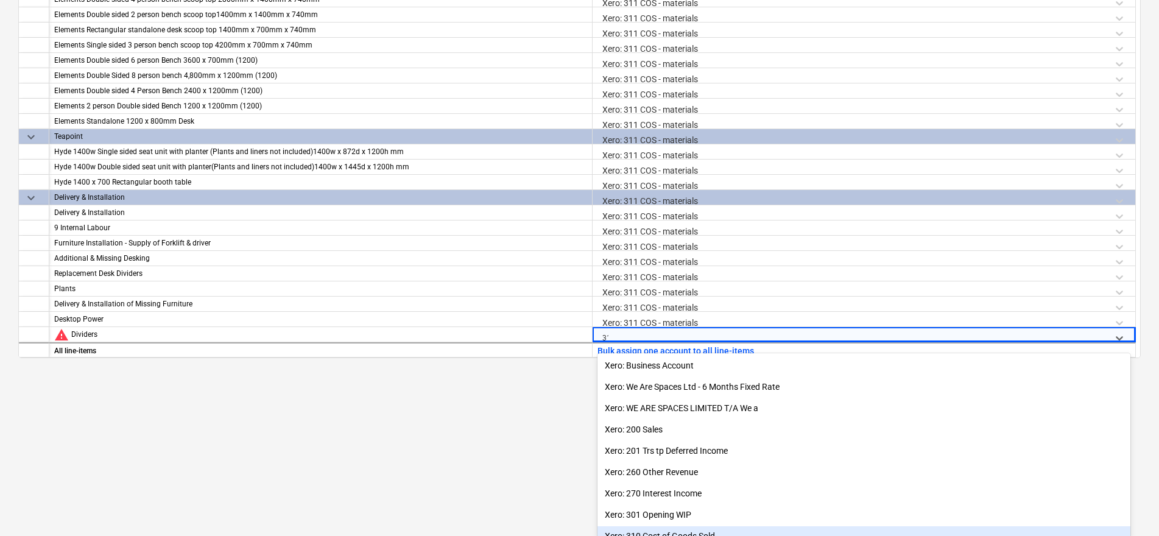
type input "311"
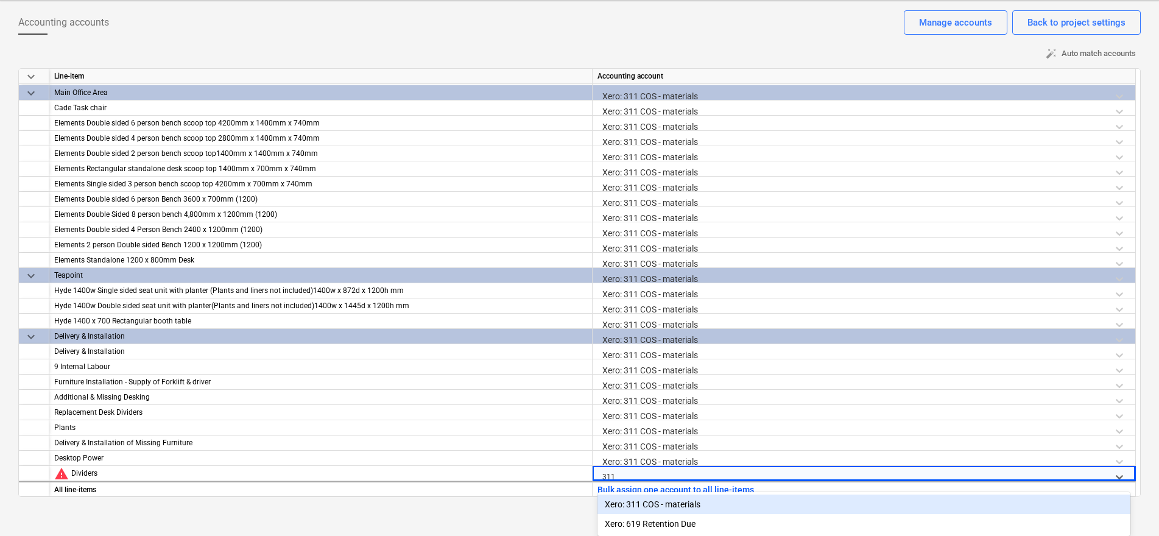
scroll to position [57, 0]
click at [647, 501] on div "Xero: 311 COS - materials" at bounding box center [863, 503] width 533 height 19
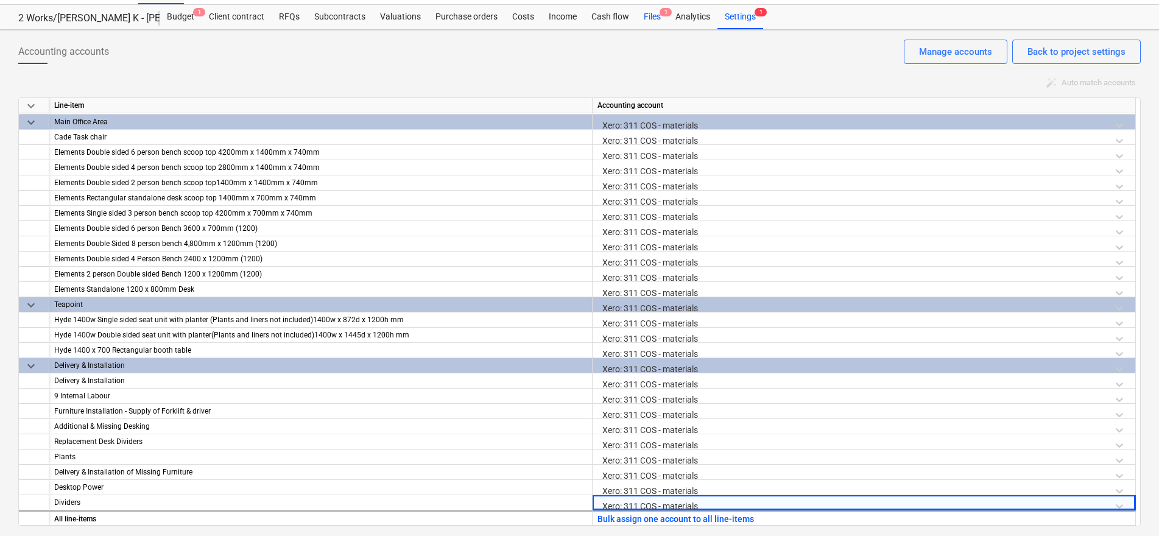
click at [647, 17] on div "Files 1" at bounding box center [652, 17] width 32 height 24
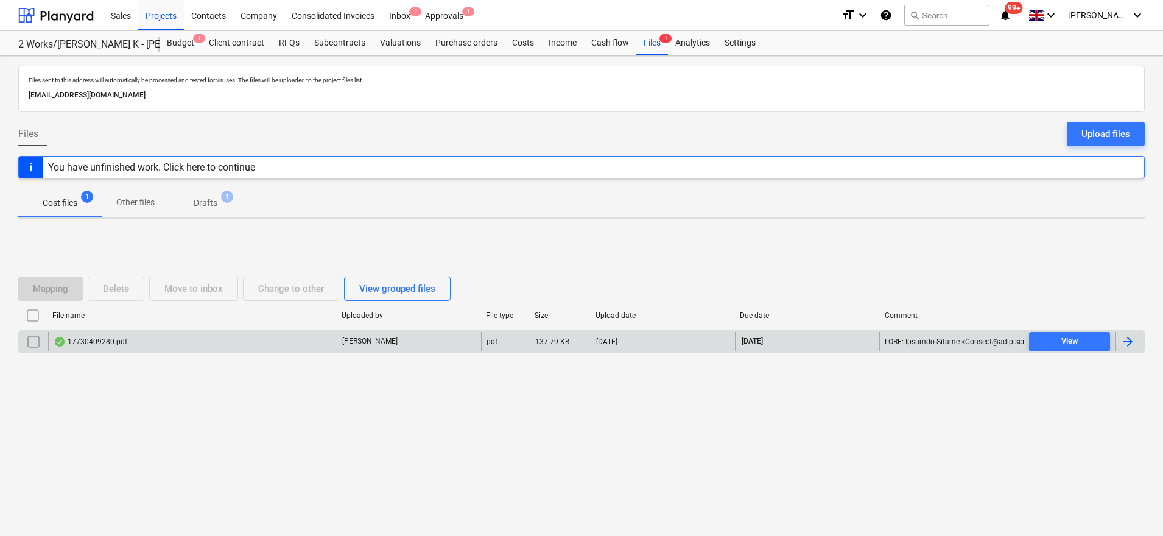
click at [153, 339] on div "17730409280.pdf" at bounding box center [192, 341] width 289 height 19
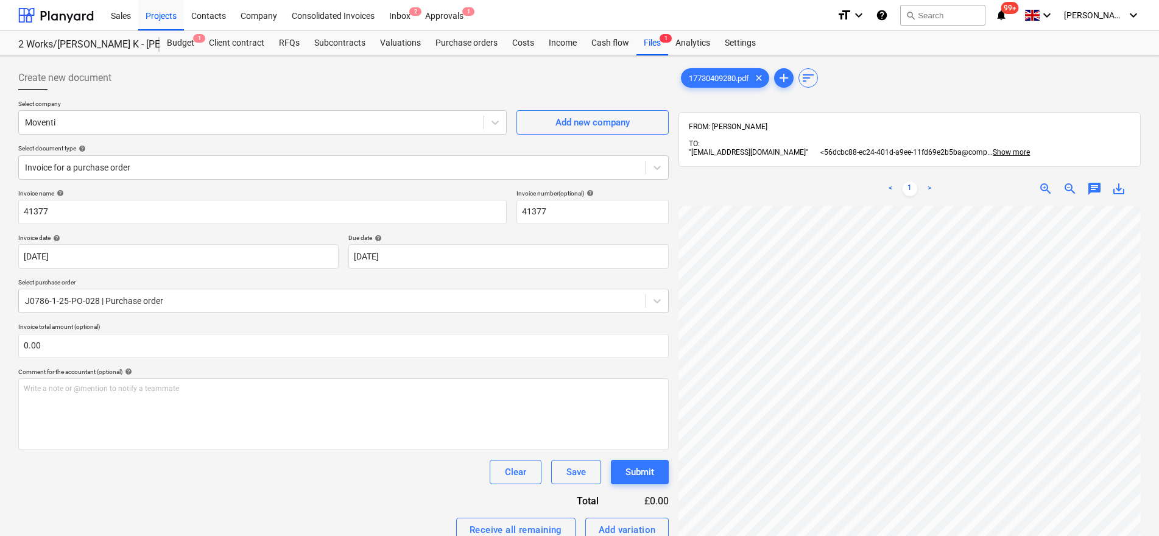
click at [895, 172] on div "< 1 > zoom_in zoom_out chat 0 save_alt" at bounding box center [909, 440] width 462 height 536
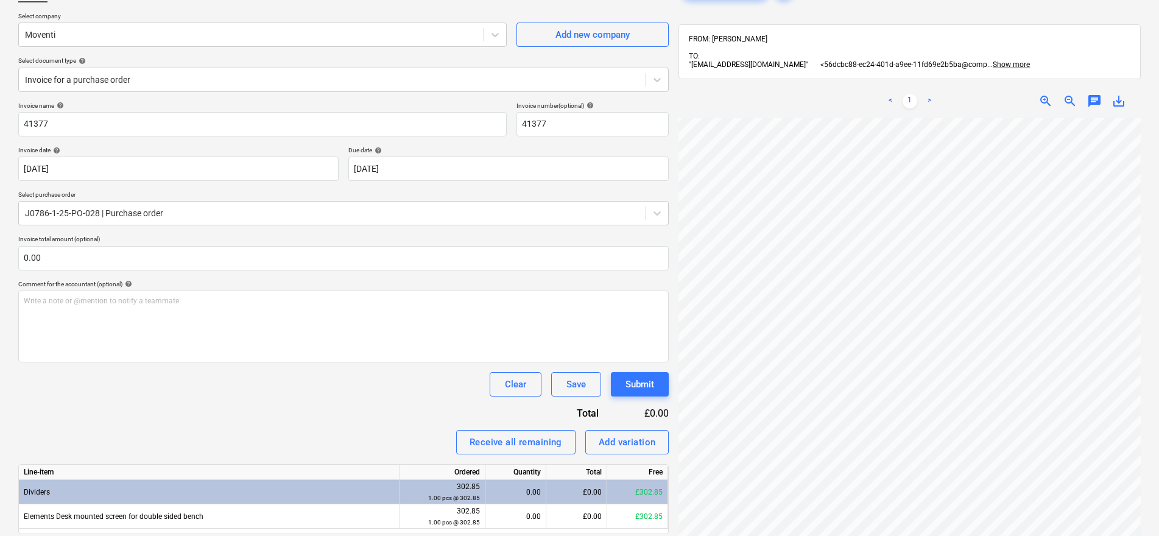
scroll to position [173, 0]
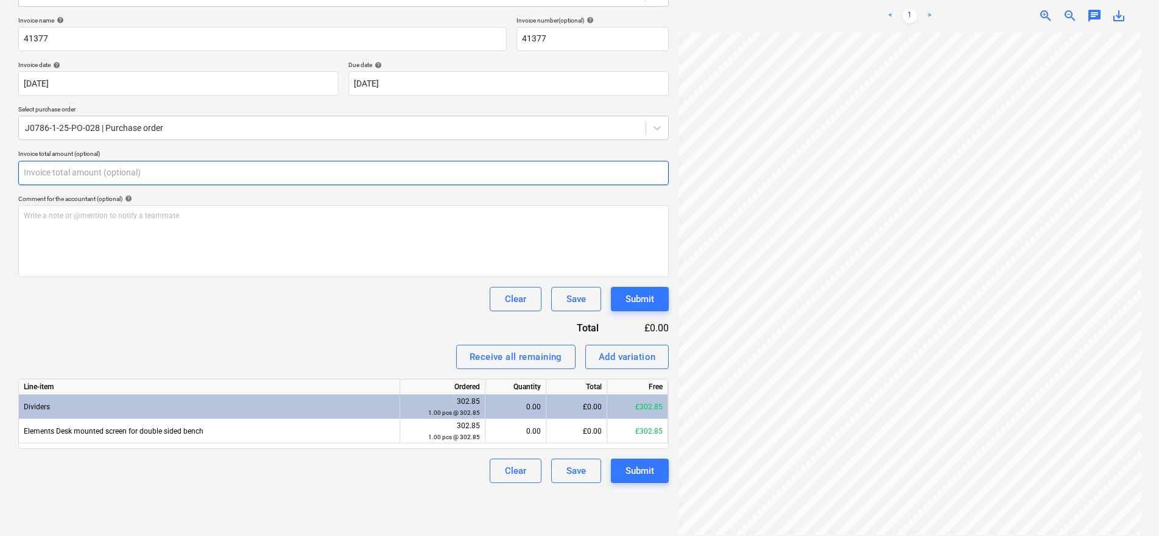
click at [74, 173] on input "text" at bounding box center [343, 173] width 650 height 24
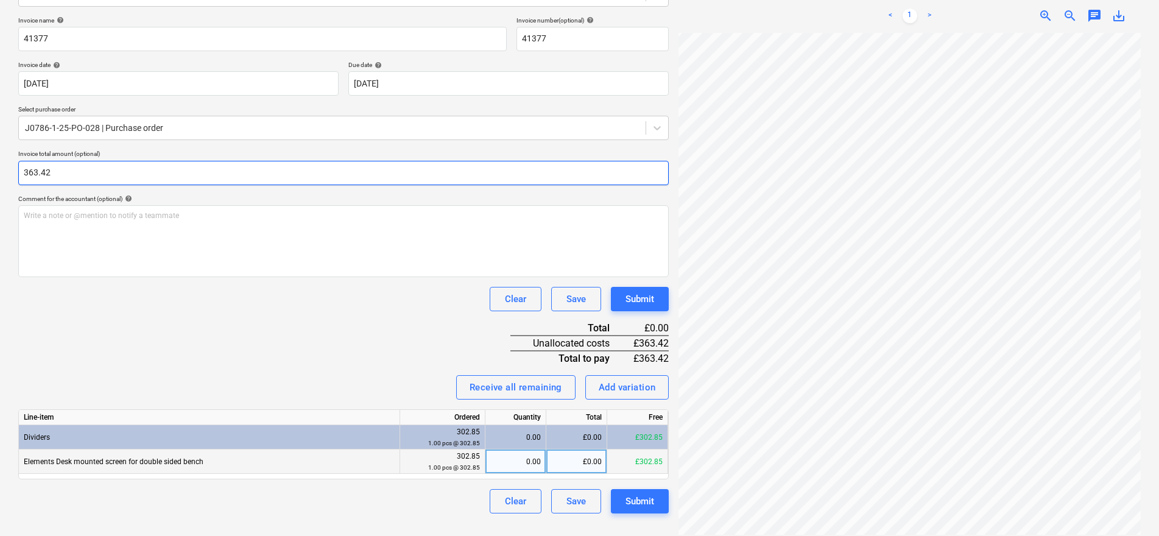
type input "363.42"
click at [537, 461] on div "0.00" at bounding box center [515, 461] width 51 height 24
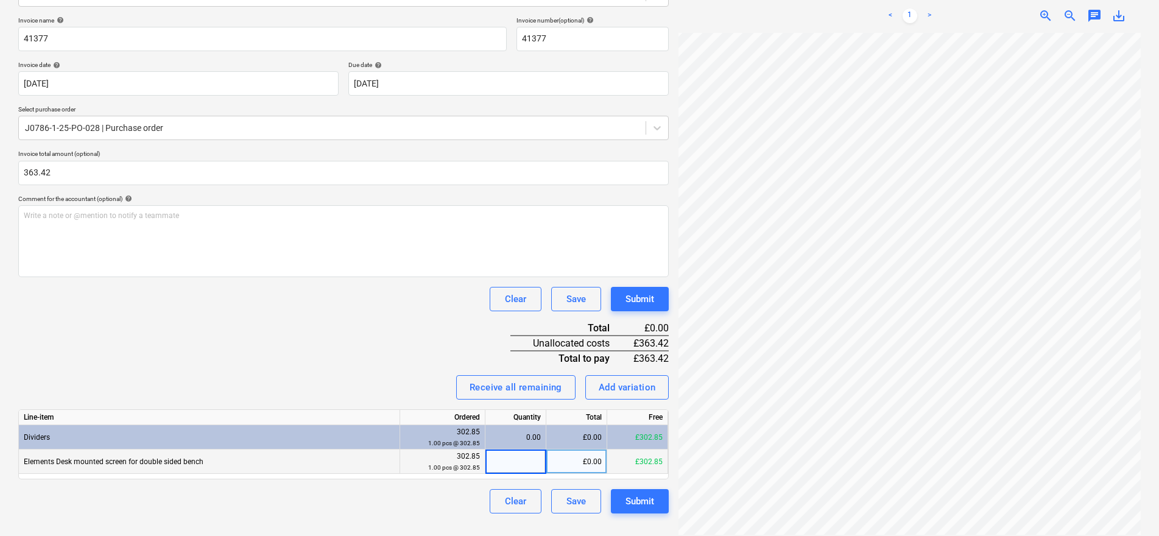
type input "1"
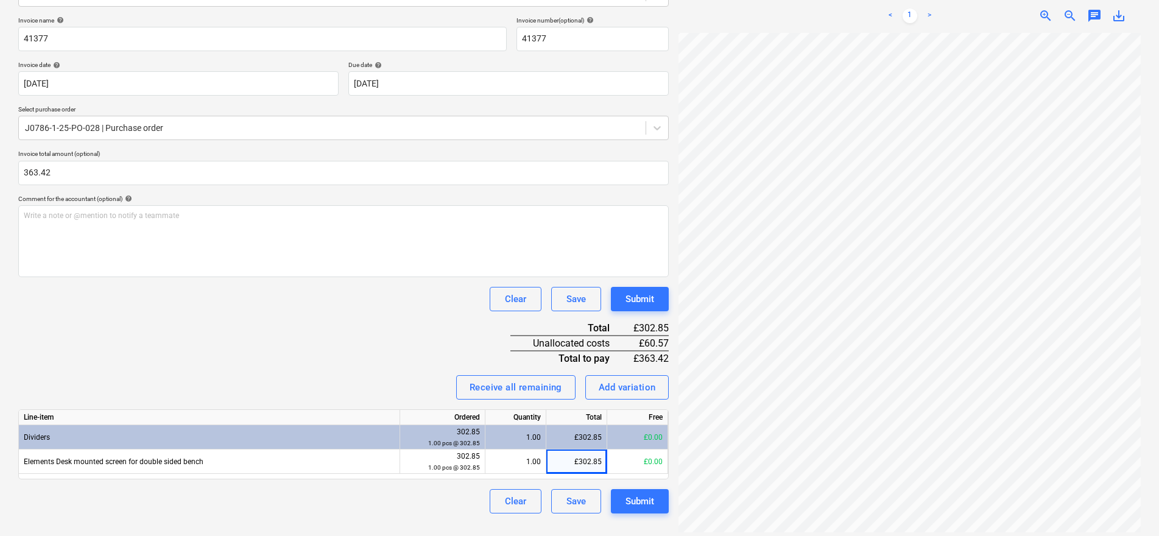
drag, startPoint x: 250, startPoint y: 451, endPoint x: 250, endPoint y: 426, distance: 25.0
click at [250, 426] on div "Line-item Ordered Quantity Total Free Dividers 302.85 1.00 pcs @ 302.85 1.00 £3…" at bounding box center [343, 444] width 650 height 70
drag, startPoint x: 250, startPoint y: 426, endPoint x: 152, endPoint y: 309, distance: 152.6
click at [152, 309] on div "Clear Save Submit" at bounding box center [343, 299] width 650 height 24
click at [641, 507] on div "Submit" at bounding box center [639, 501] width 29 height 16
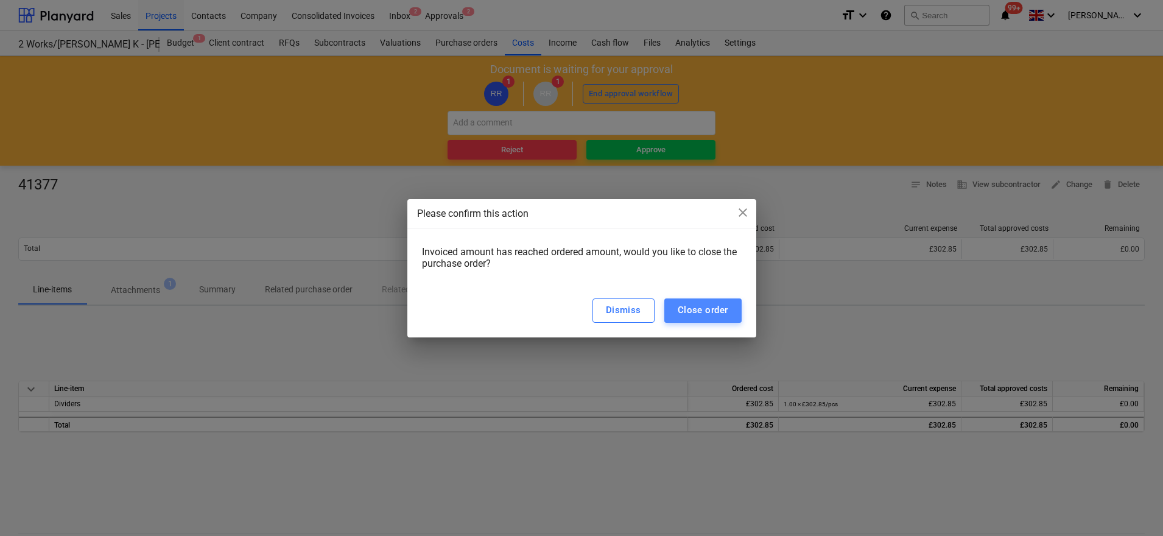
click at [687, 316] on div "Close order" at bounding box center [703, 310] width 51 height 16
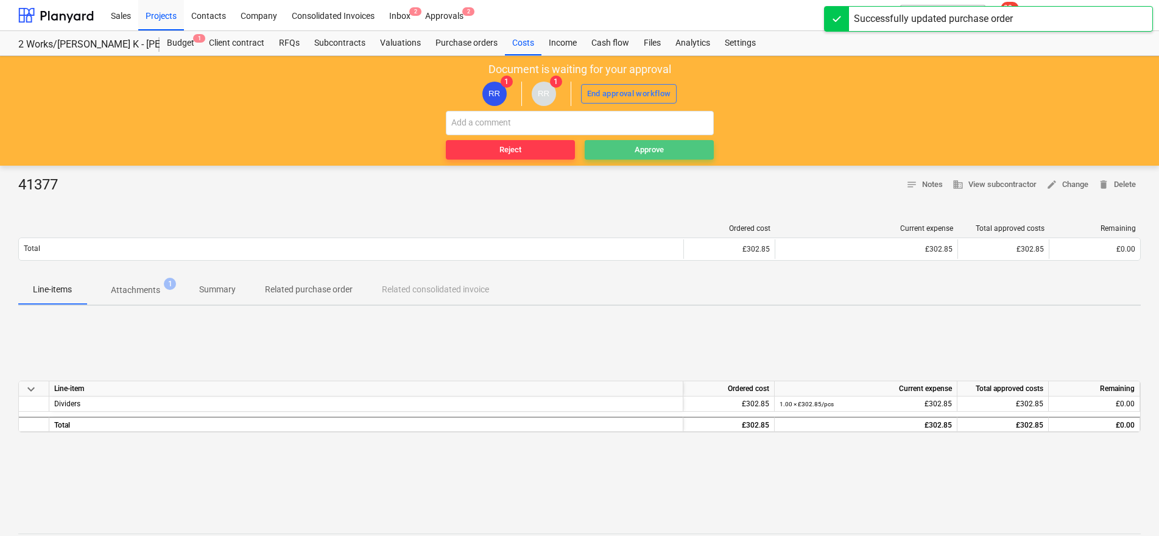
click at [604, 150] on span "Approve" at bounding box center [648, 150] width 119 height 14
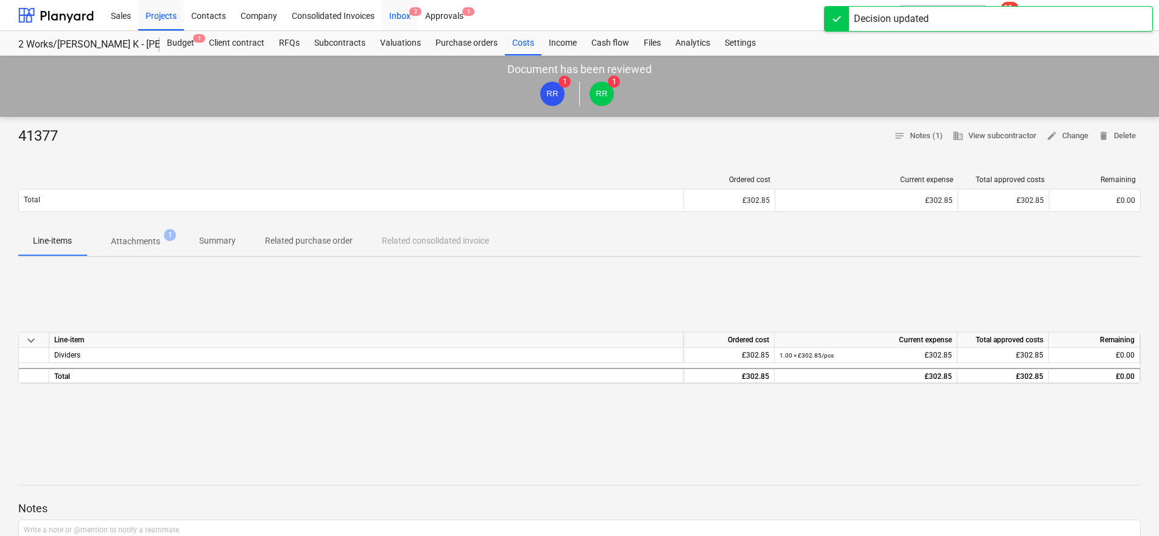
click at [400, 20] on div "Inbox 2" at bounding box center [400, 14] width 36 height 31
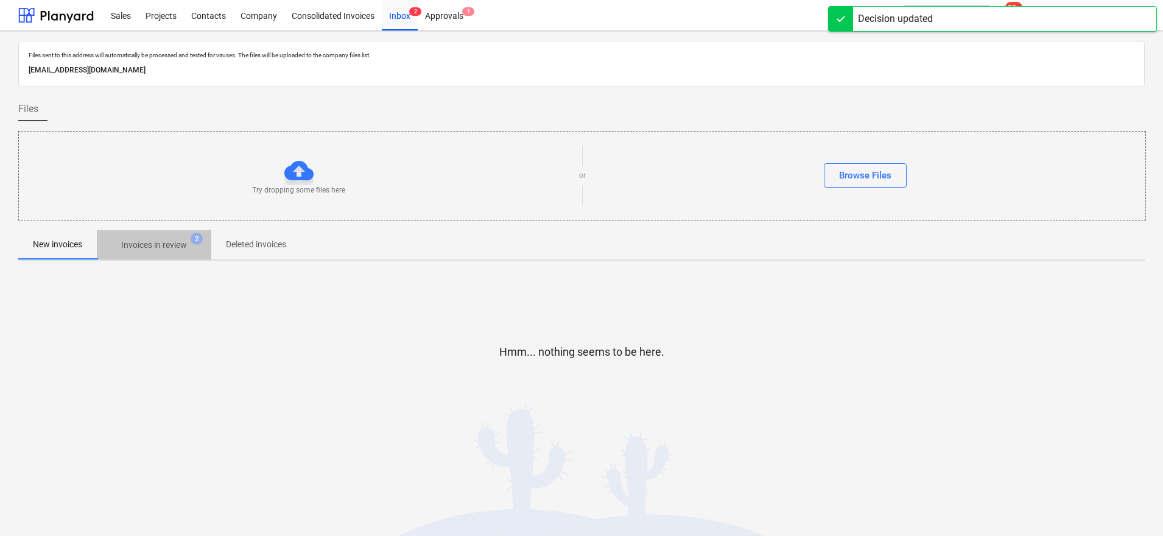
click at [166, 242] on p "Invoices in review" at bounding box center [154, 245] width 66 height 13
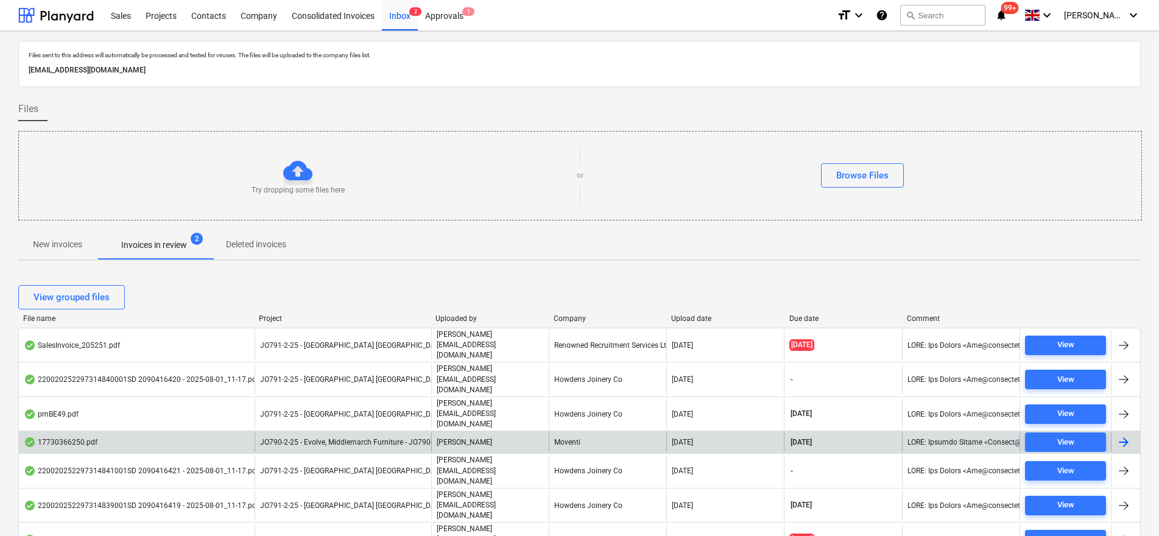
click at [462, 437] on p "[PERSON_NAME]" at bounding box center [464, 442] width 55 height 10
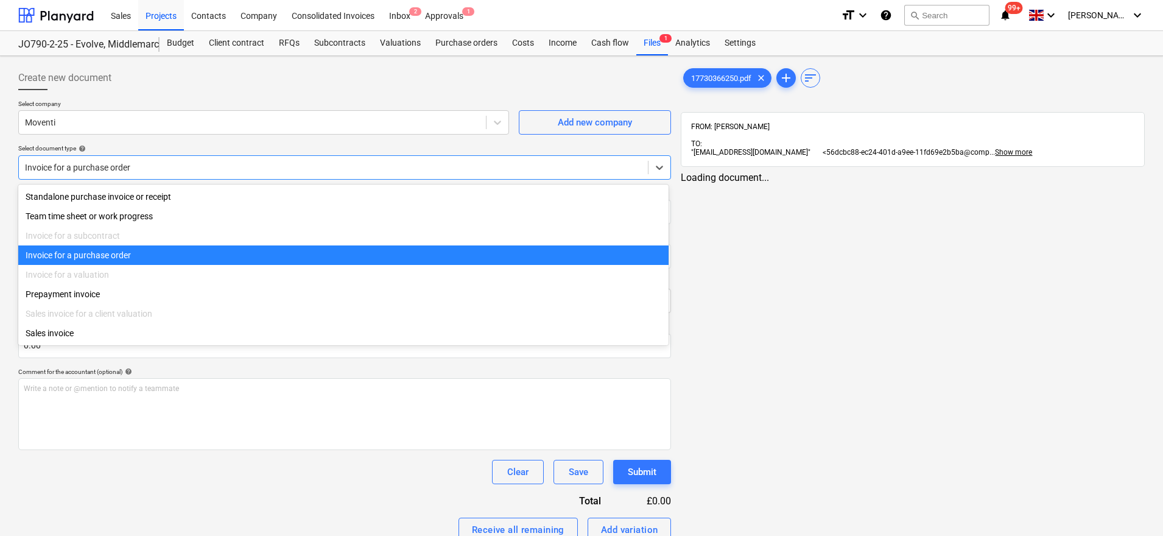
click at [82, 178] on div "Invoice for a purchase order" at bounding box center [344, 167] width 653 height 24
click at [82, 178] on div "Invoice for a purchase order" at bounding box center [343, 167] width 650 height 24
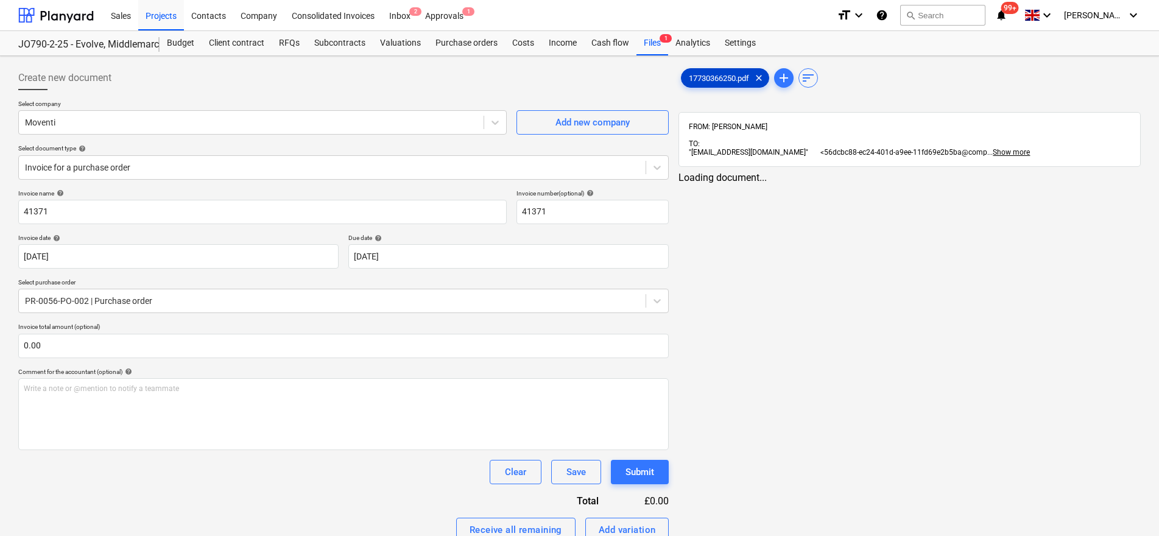
click at [730, 80] on span "17730366250.pdf" at bounding box center [718, 78] width 75 height 9
click at [1052, 83] on div "17730366250.pdf clear add sort FROM: Rebecca Revell TO: "56dcbc88-ec24-401d-a9e…" at bounding box center [909, 387] width 462 height 642
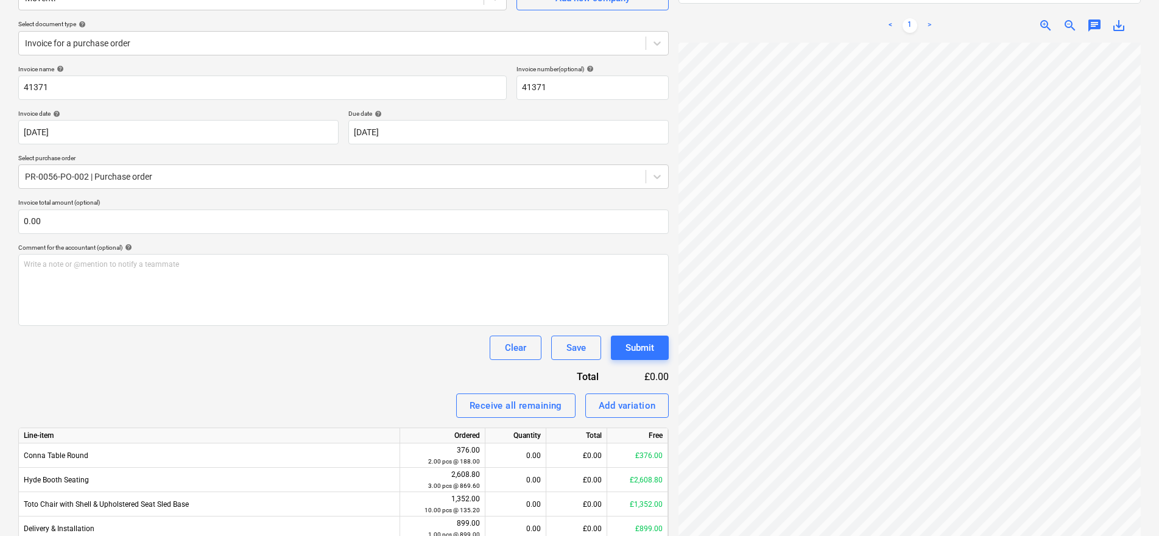
scroll to position [203, 0]
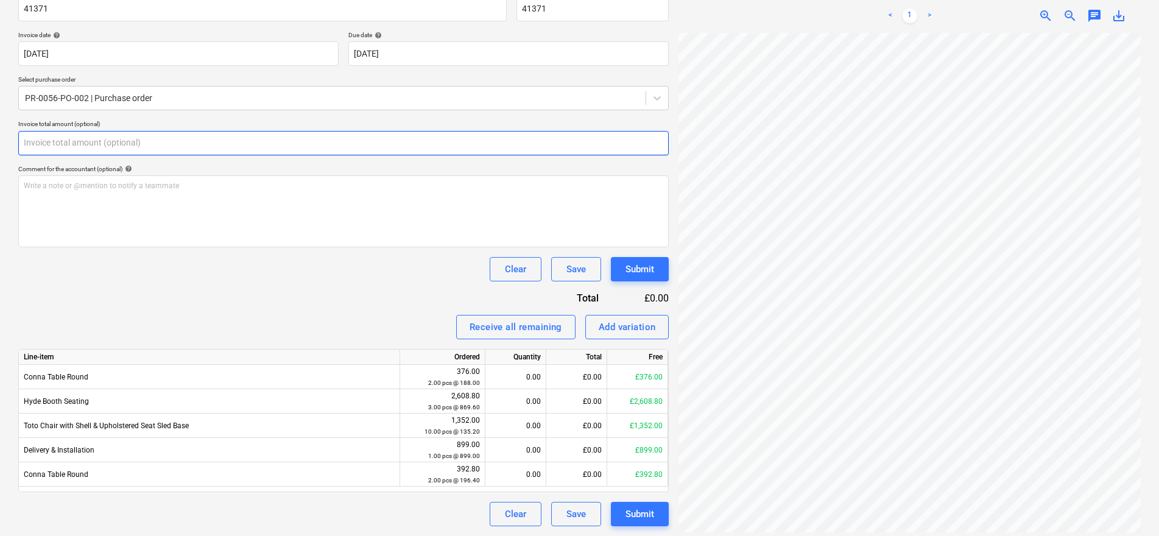
click at [92, 143] on input "text" at bounding box center [343, 143] width 650 height 24
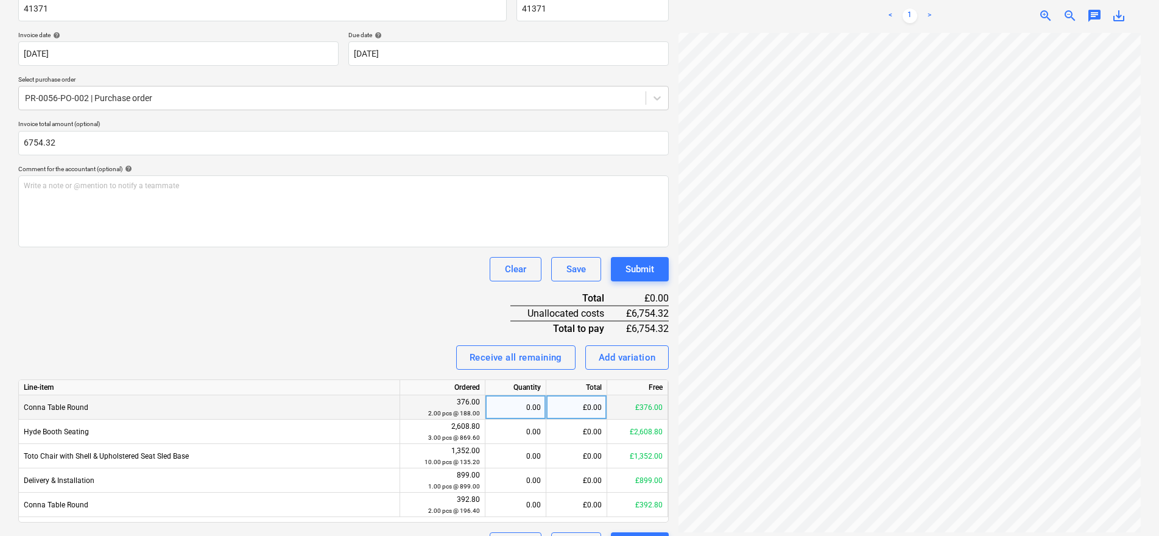
type input "6,754.32"
click at [516, 402] on div "0.00" at bounding box center [515, 407] width 51 height 24
type input "2"
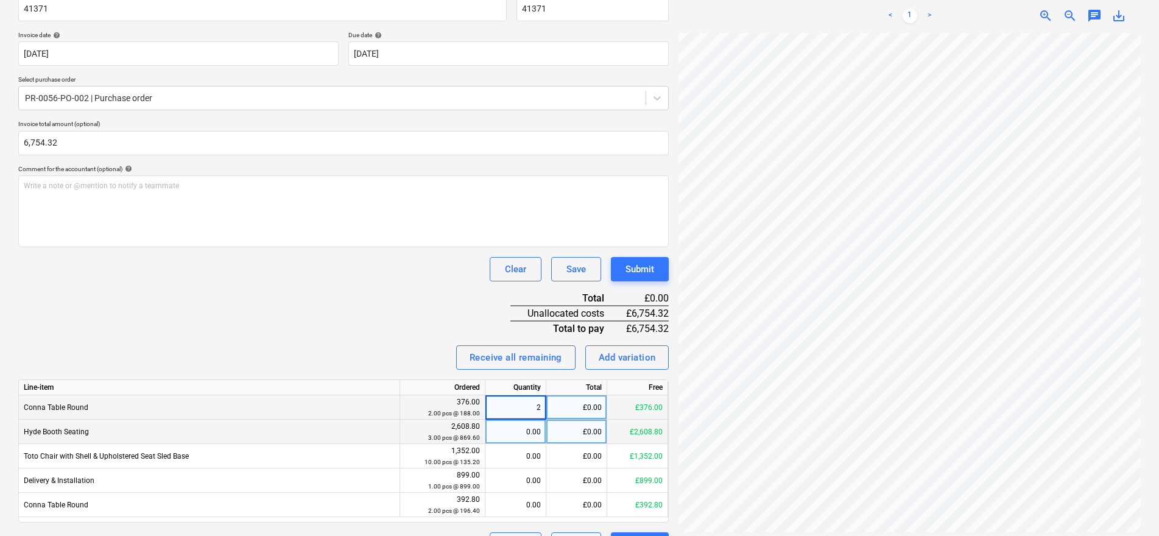
click at [520, 427] on div "0.00" at bounding box center [515, 432] width 51 height 24
type input "3"
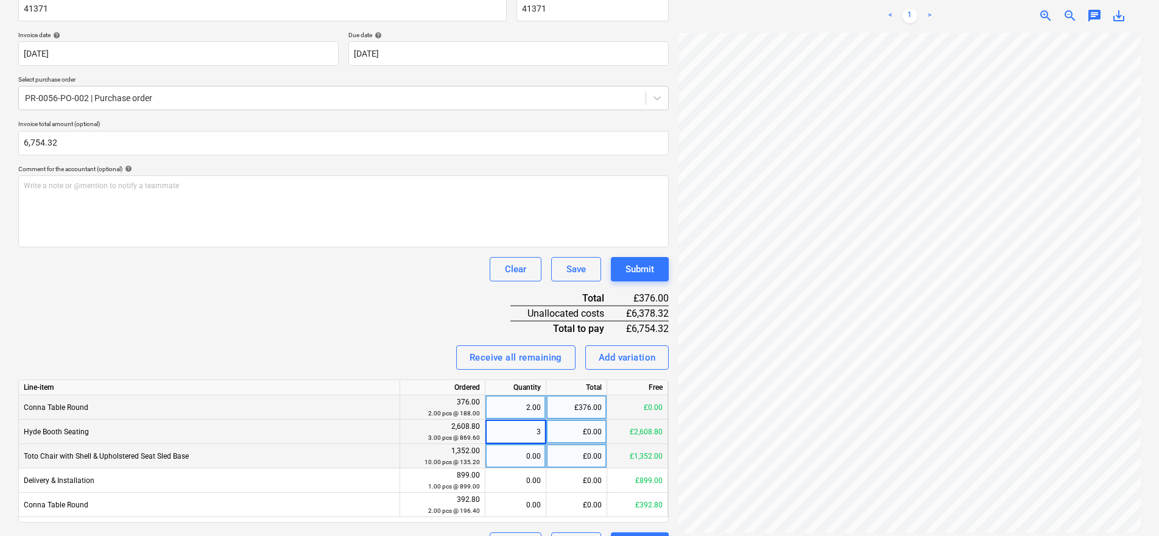
click at [521, 454] on div "0.00" at bounding box center [515, 456] width 51 height 24
type input "10"
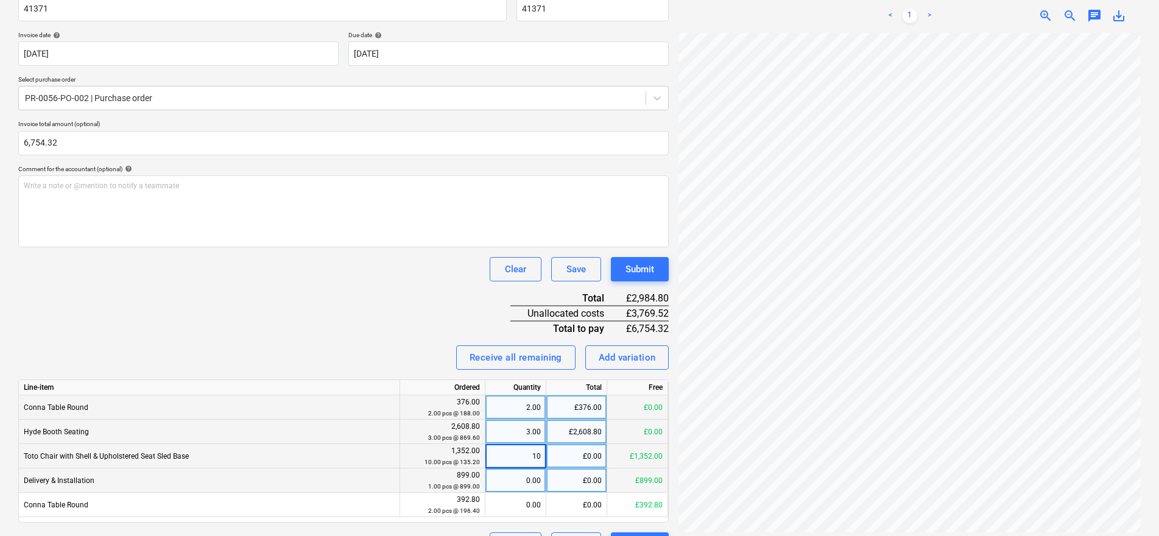
click at [523, 476] on div "0.00" at bounding box center [515, 480] width 51 height 24
click at [523, 476] on input at bounding box center [515, 480] width 60 height 24
type input "1"
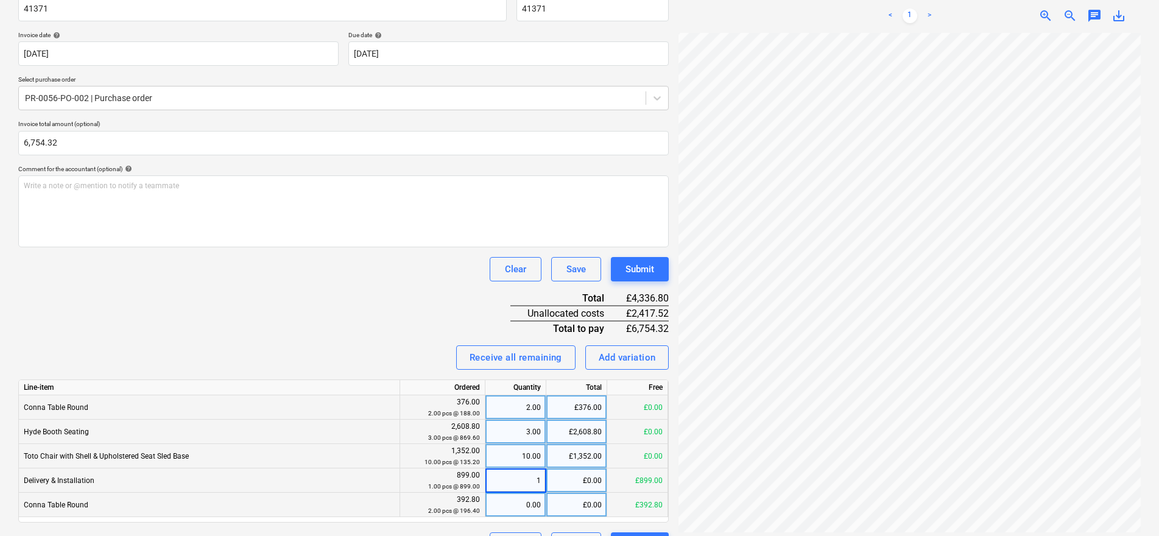
click at [527, 504] on div "0.00" at bounding box center [515, 505] width 51 height 24
type input "2"
click at [380, 272] on div "Clear Save Submit" at bounding box center [343, 269] width 650 height 24
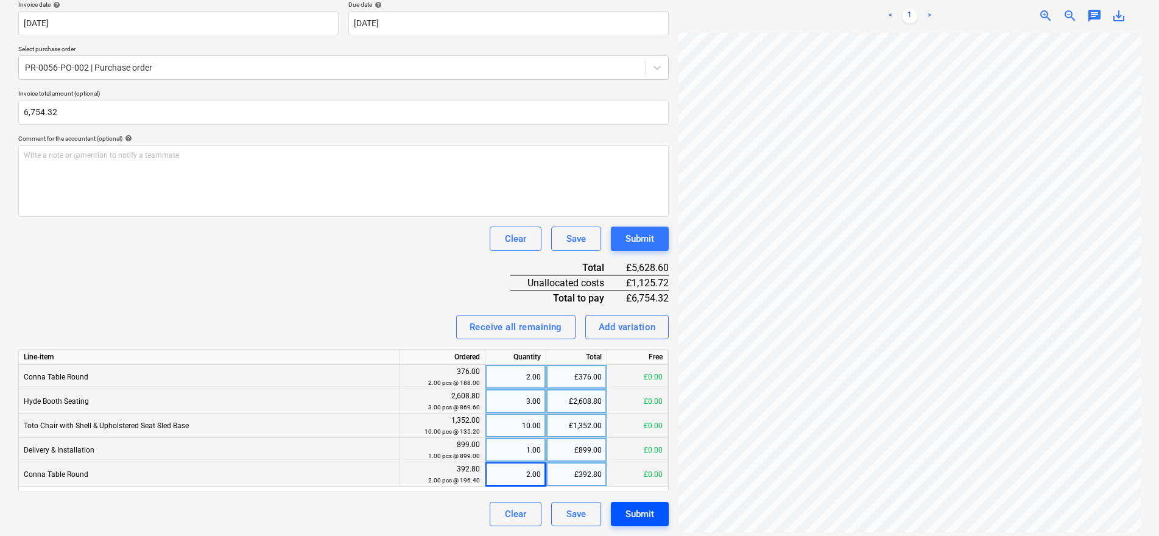
click at [632, 521] on div "Submit" at bounding box center [639, 514] width 29 height 16
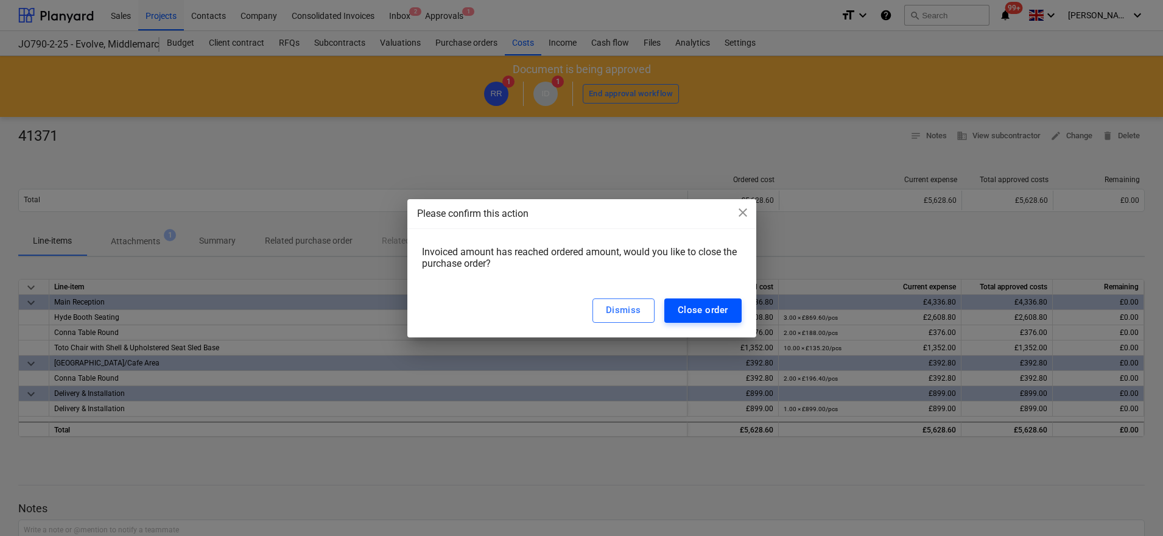
click at [719, 316] on div "Close order" at bounding box center [703, 310] width 51 height 16
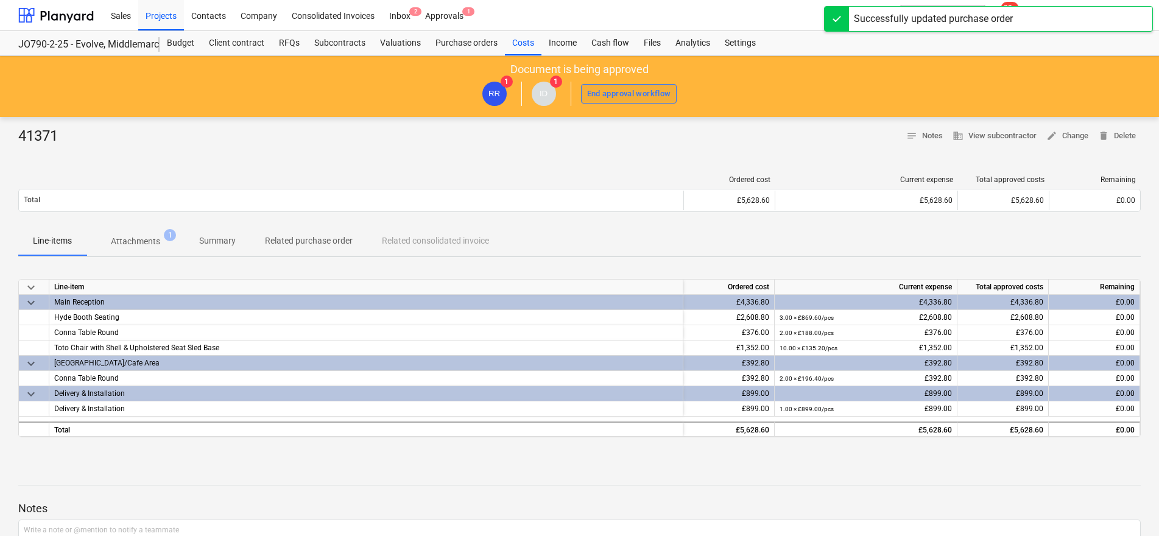
click at [620, 91] on div "End approval workflow" at bounding box center [629, 94] width 84 height 14
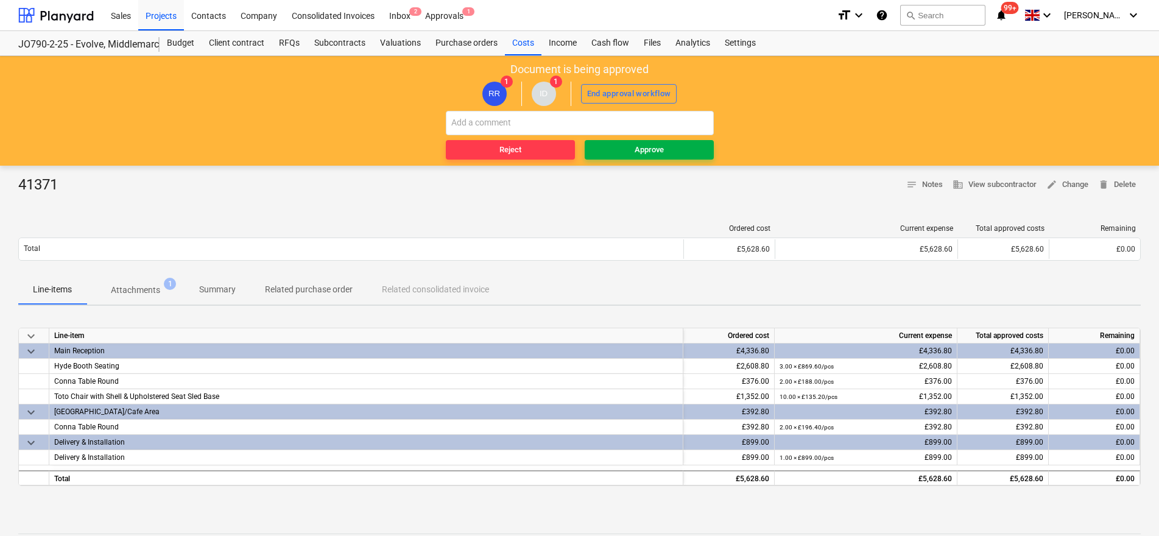
click at [619, 150] on span "Approve" at bounding box center [648, 150] width 119 height 14
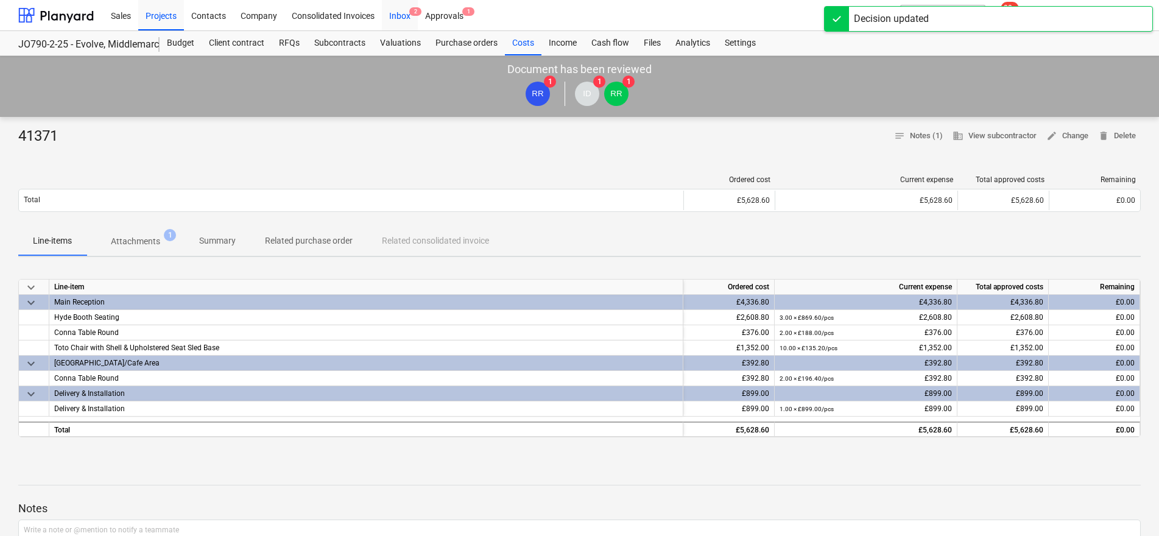
click at [397, 20] on div "Inbox 2" at bounding box center [400, 14] width 36 height 31
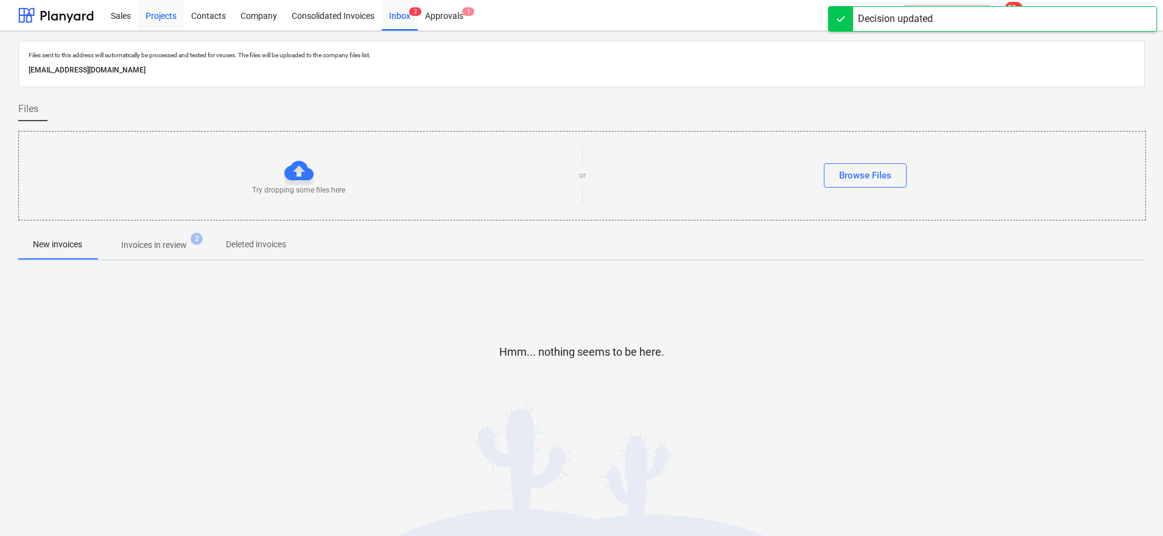
click at [161, 20] on div "Projects" at bounding box center [161, 14] width 46 height 31
